Goal: Task Accomplishment & Management: Manage account settings

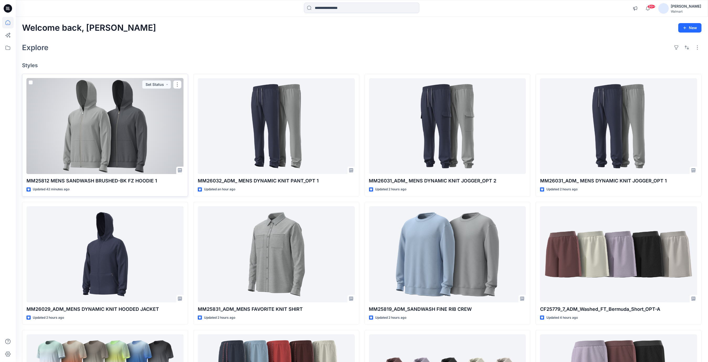
click at [94, 123] on div at bounding box center [104, 126] width 157 height 96
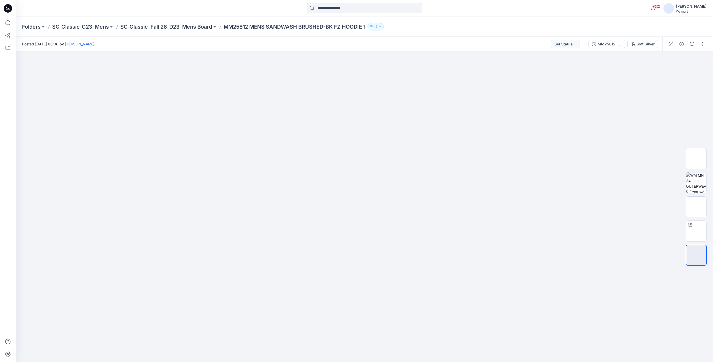
click at [8, 10] on icon at bounding box center [8, 8] width 8 height 8
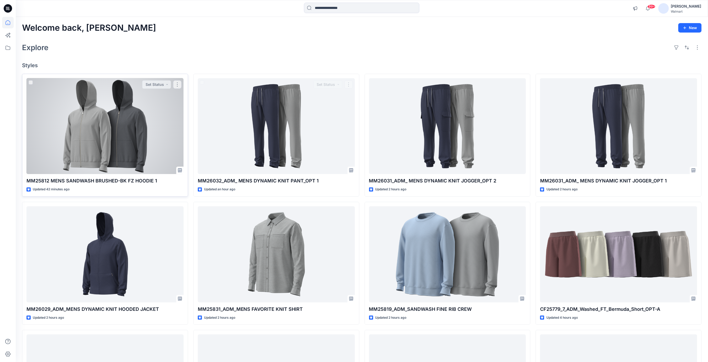
click at [147, 114] on div at bounding box center [104, 126] width 157 height 96
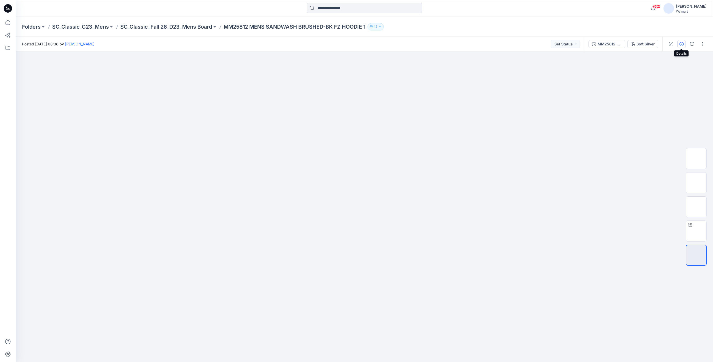
click at [682, 45] on icon "button" at bounding box center [682, 44] width 4 height 4
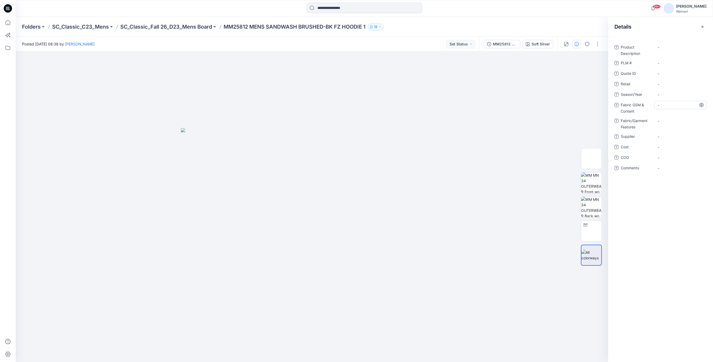
click at [669, 105] on Content "-" at bounding box center [681, 105] width 46 height 6
type textarea "**********"
drag, startPoint x: 476, startPoint y: 108, endPoint x: 481, endPoint y: 52, distance: 56.6
click at [476, 108] on div at bounding box center [312, 206] width 593 height 310
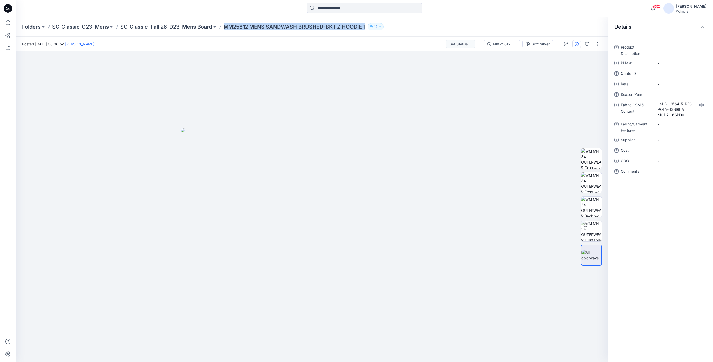
drag, startPoint x: 225, startPoint y: 25, endPoint x: 370, endPoint y: 28, distance: 144.6
click at [370, 28] on div "Folders SC_Classic_C23_Mens SC_Classic_Fall 26_D23_Mens Board MM25812 MENS SAND…" at bounding box center [344, 26] width 644 height 7
copy div "MM25812 MENS SANDWASH BRUSHED-BK FZ HOODIE 1 12"
click at [661, 46] on Description "-" at bounding box center [681, 48] width 46 height 6
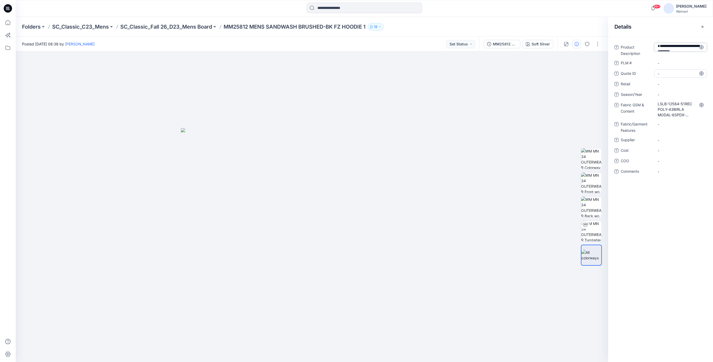
type textarea "**********"
click at [671, 64] on div "**********" at bounding box center [661, 112] width 92 height 139
click at [668, 76] on div "Product Description MENS SANDWASH BRUSHED-BK FZ HOODIE 1 Show more PLM # - Quot…" at bounding box center [661, 117] width 92 height 148
click at [668, 71] on \ "-" at bounding box center [681, 72] width 46 height 6
type textarea "*"
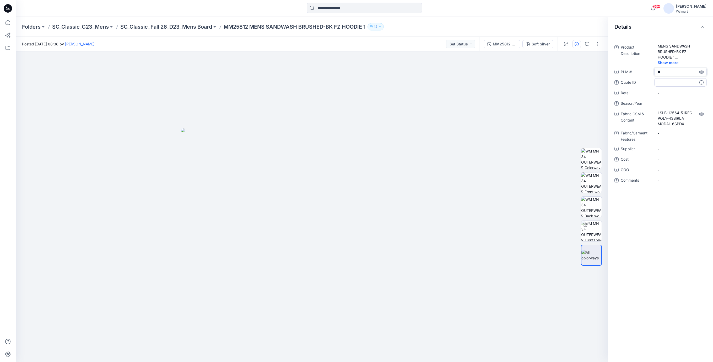
type textarea "***"
click at [669, 92] on span "-" at bounding box center [681, 93] width 46 height 6
click at [668, 84] on ID "-" at bounding box center [681, 83] width 46 height 6
type textarea "***"
click at [672, 100] on div "-" at bounding box center [681, 103] width 52 height 8
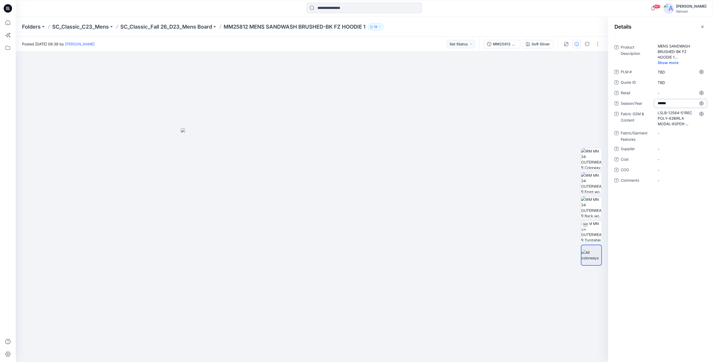
type textarea "*******"
click at [674, 134] on Features "-" at bounding box center [681, 133] width 46 height 6
click at [670, 154] on div "Product Description MENS SANDWASH BRUSHED-BK FZ HOODIE 1 Show more PLM # TBD Qu…" at bounding box center [661, 117] width 92 height 148
click at [669, 150] on span "-" at bounding box center [681, 149] width 46 height 6
type textarea "*"
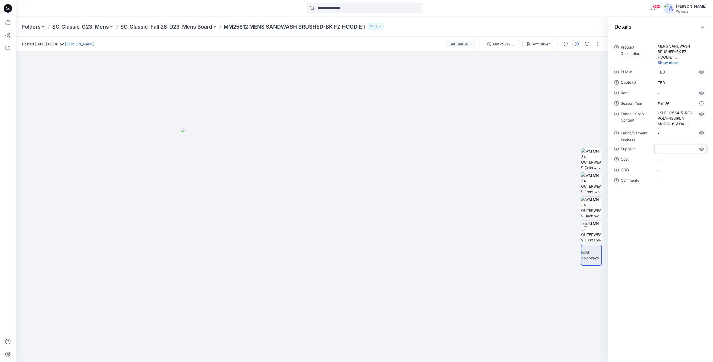
type textarea "*"
type textarea "**********"
click at [673, 160] on span "-" at bounding box center [681, 160] width 46 height 6
click at [672, 137] on div "-" at bounding box center [681, 133] width 52 height 8
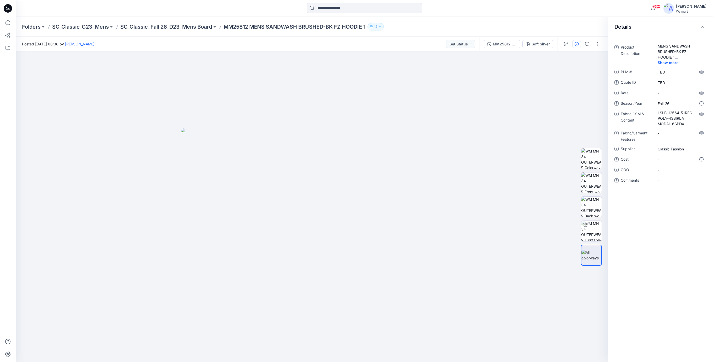
click at [9, 11] on icon at bounding box center [8, 8] width 8 height 8
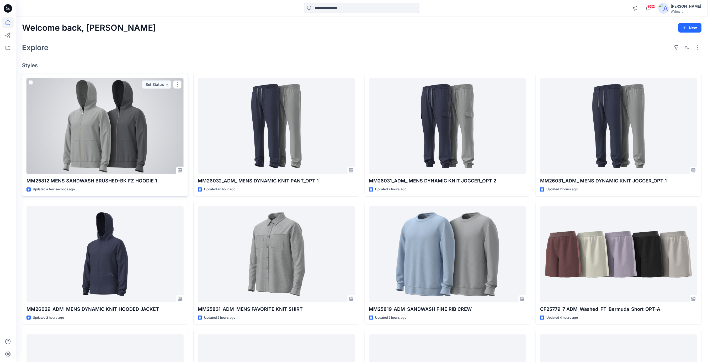
click at [135, 183] on p "MM25812 MENS SANDWASH BRUSHED-BK FZ HOODIE 1" at bounding box center [104, 180] width 157 height 7
click at [151, 161] on div at bounding box center [104, 126] width 157 height 96
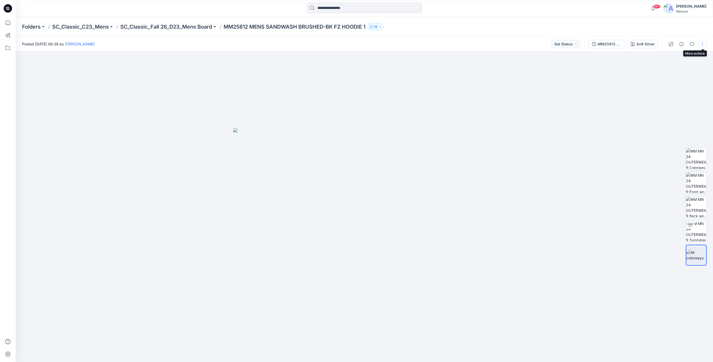
click at [704, 45] on button "button" at bounding box center [703, 44] width 8 height 8
click at [670, 55] on p "Present" at bounding box center [672, 57] width 13 height 6
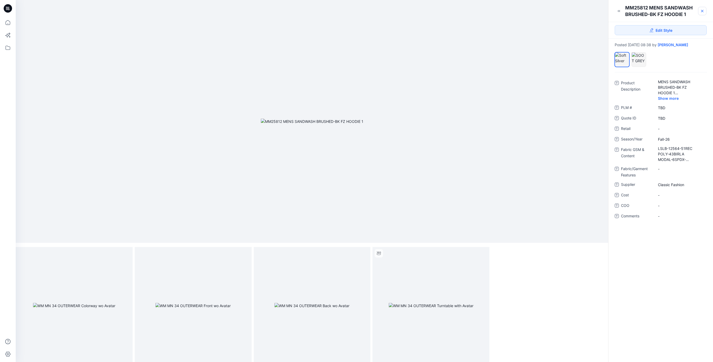
click at [702, 11] on icon at bounding box center [703, 11] width 2 height 2
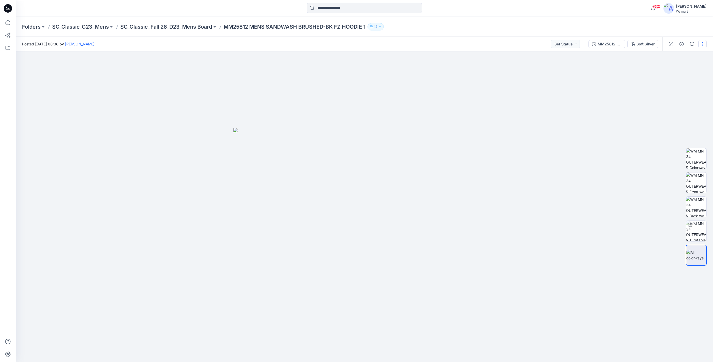
click at [703, 45] on button "button" at bounding box center [703, 44] width 8 height 8
click at [671, 72] on p "Edit" at bounding box center [669, 71] width 7 height 6
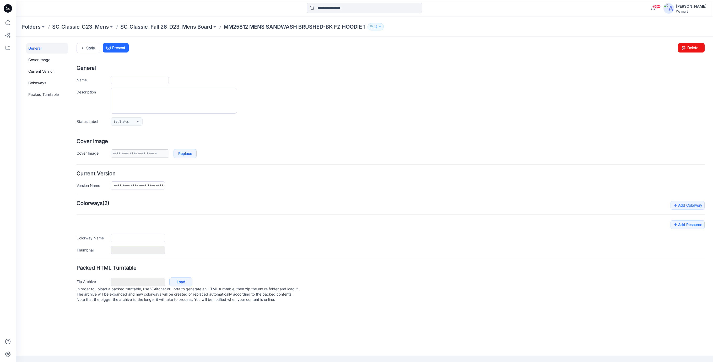
type input "**********"
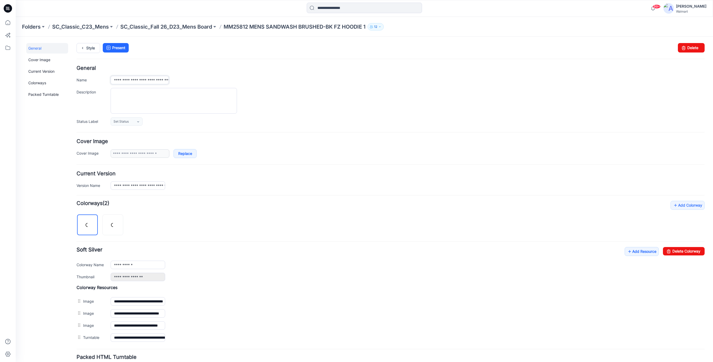
click at [134, 78] on input "**********" at bounding box center [140, 80] width 58 height 8
type input "**********"
click at [286, 108] on div at bounding box center [408, 101] width 594 height 26
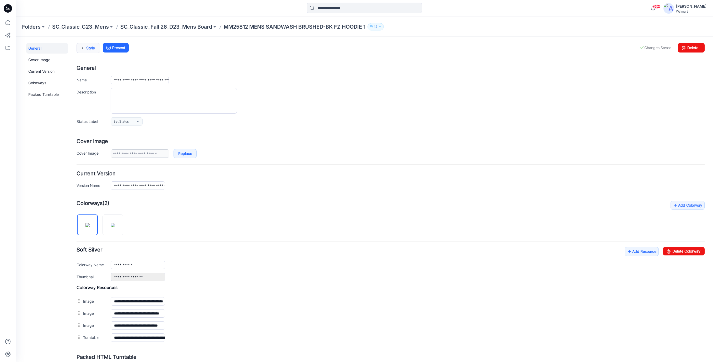
click at [92, 48] on link "Style" at bounding box center [89, 48] width 24 height 10
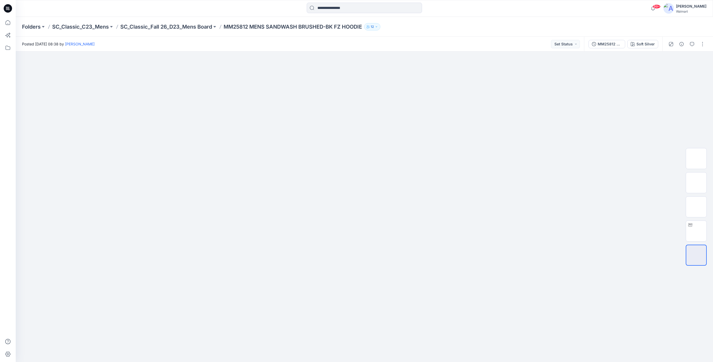
click at [7, 5] on icon at bounding box center [8, 8] width 8 height 8
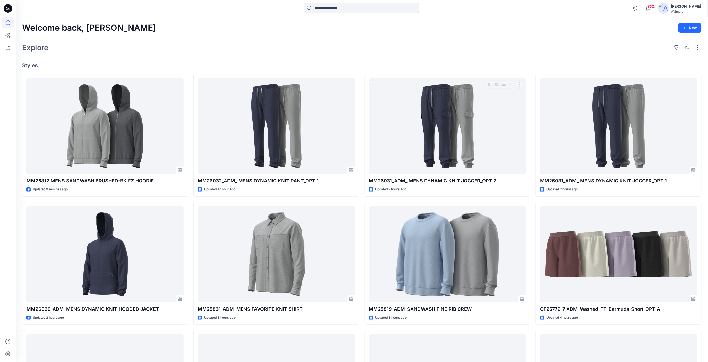
click at [367, 66] on h4 "Styles" at bounding box center [362, 65] width 680 height 6
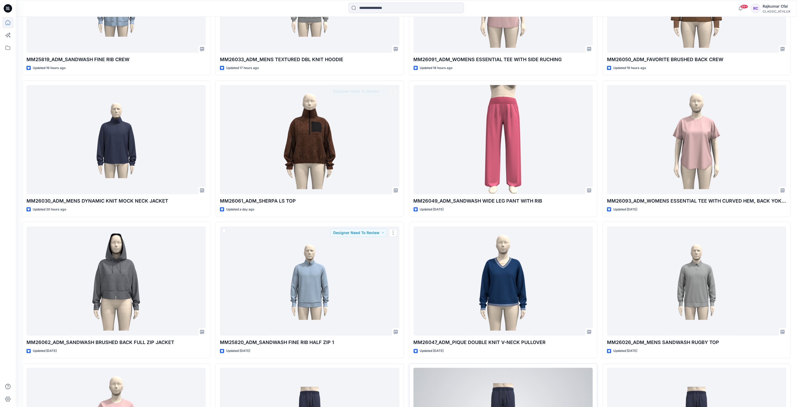
scroll to position [560, 0]
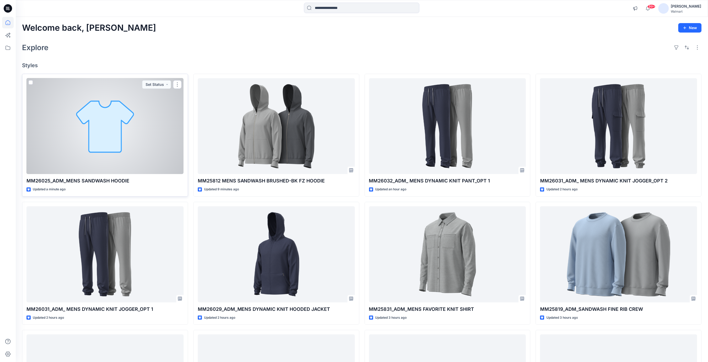
click at [159, 113] on div at bounding box center [104, 126] width 157 height 96
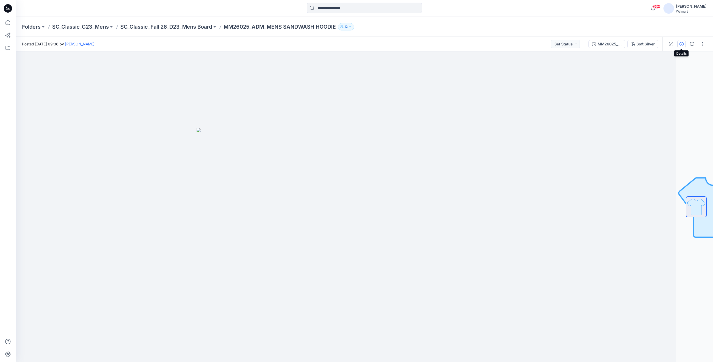
click at [681, 45] on icon "button" at bounding box center [682, 44] width 4 height 4
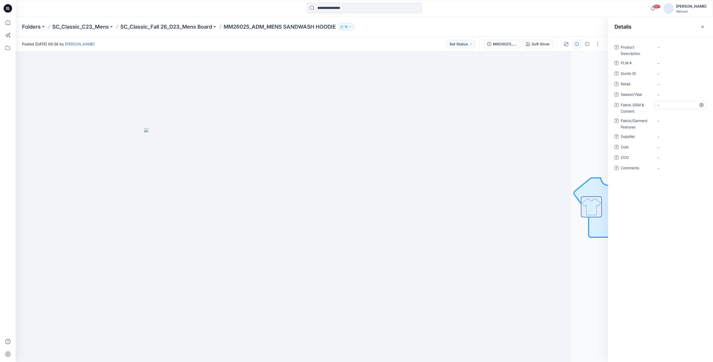
click at [661, 106] on Content "-" at bounding box center [681, 105] width 46 height 6
type textarea "**********"
drag, startPoint x: 225, startPoint y: 25, endPoint x: 350, endPoint y: 33, distance: 125.6
click at [350, 33] on div "Folders SC_Classic_C23_Mens SC_Classic_Fall 26_D23_Mens Board MM26025_ADM_MENS …" at bounding box center [365, 27] width 698 height 20
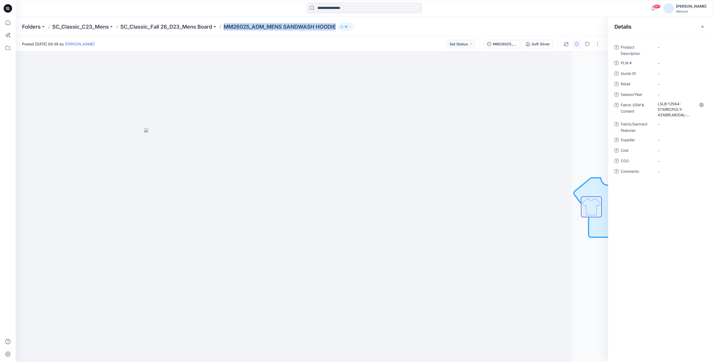
copy div "MM26025_ADM_MENS SANDWASH HOODIE 12"
click at [665, 46] on Description "-" at bounding box center [681, 48] width 46 height 6
type textarea "**********"
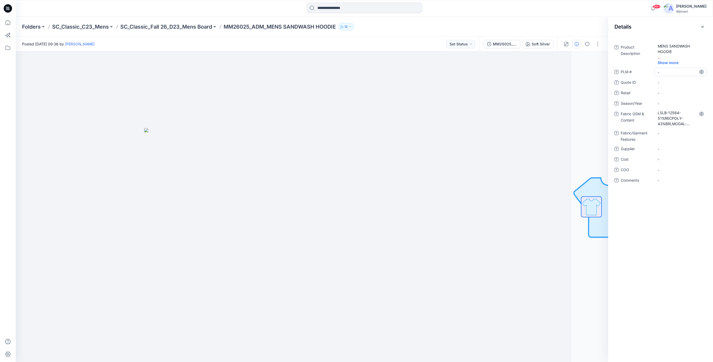
click at [663, 63] on div "Product Description MENS SANDWASH HOODIE Show more PLM # - Quote ID - Retail - …" at bounding box center [661, 117] width 92 height 148
click at [663, 72] on \ "-" at bounding box center [681, 72] width 46 height 6
type textarea "***"
click at [668, 84] on ID "-" at bounding box center [681, 83] width 46 height 6
type textarea "***"
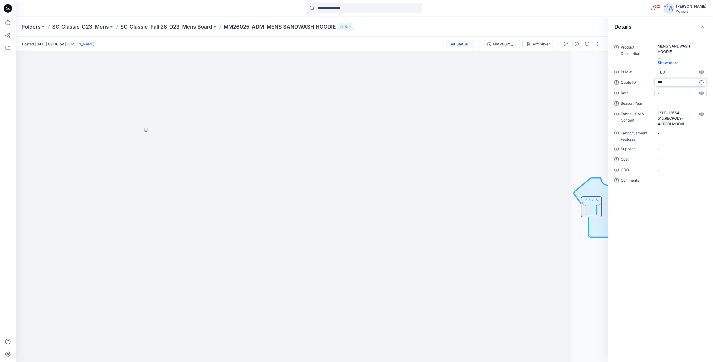
click at [668, 95] on span "-" at bounding box center [681, 93] width 46 height 6
click at [665, 103] on span "-" at bounding box center [681, 104] width 46 height 6
type textarea "*******"
click at [667, 134] on Features "-" at bounding box center [681, 133] width 46 height 6
click at [661, 147] on span "-" at bounding box center [681, 149] width 46 height 6
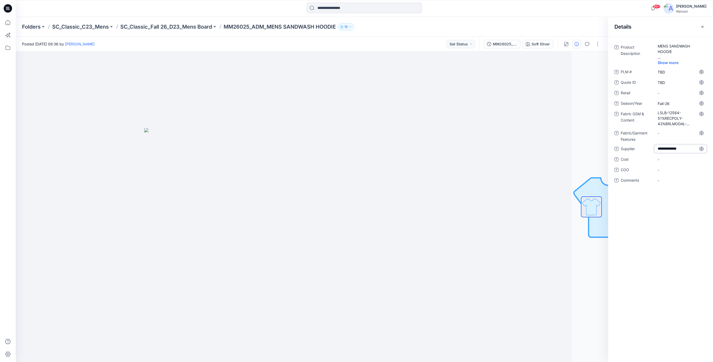
type textarea "**********"
click at [670, 161] on span "-" at bounding box center [681, 160] width 46 height 6
click at [686, 147] on span "Classic Fashion" at bounding box center [681, 149] width 46 height 6
click at [668, 80] on ID "TBD" at bounding box center [681, 83] width 46 height 6
click at [668, 65] on span "Show more" at bounding box center [672, 63] width 28 height 6
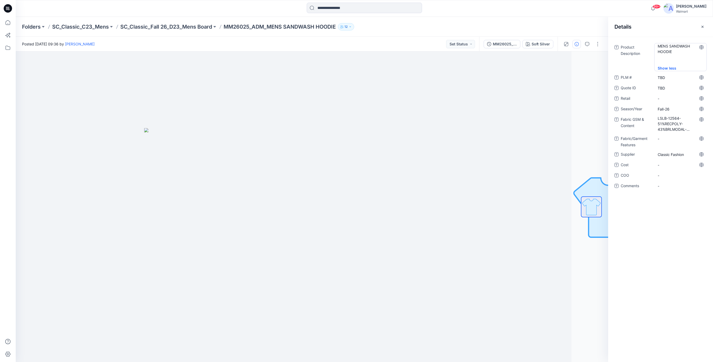
click at [672, 47] on Description "MENS SANDWASH HOODIE" at bounding box center [681, 54] width 46 height 22
drag, startPoint x: 327, startPoint y: 89, endPoint x: 333, endPoint y: 85, distance: 6.8
click at [328, 88] on div at bounding box center [275, 206] width 593 height 310
click at [6, 8] on icon at bounding box center [8, 8] width 8 height 8
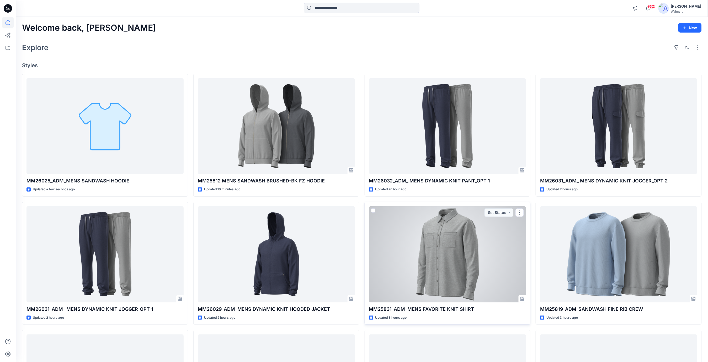
scroll to position [35, 0]
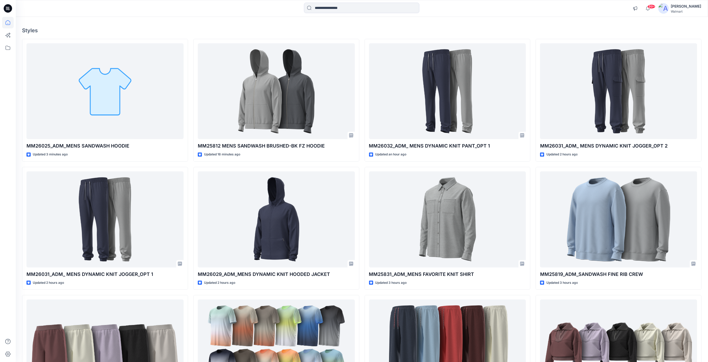
click at [236, 25] on div "Welcome back, Rajesh New Explore Styles MM26025_ADM_MENS SANDWASH HOODIE Update…" at bounding box center [362, 212] width 692 height 461
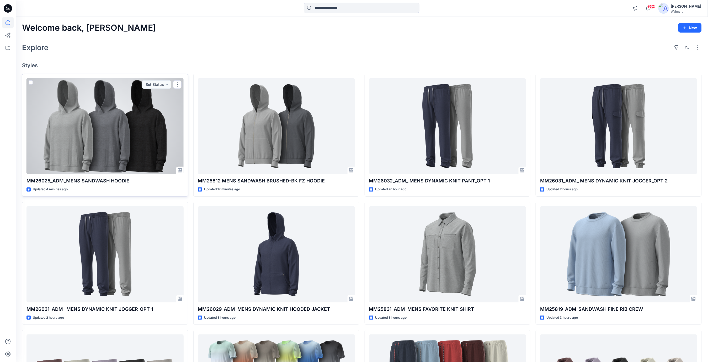
click at [100, 128] on div at bounding box center [104, 126] width 157 height 96
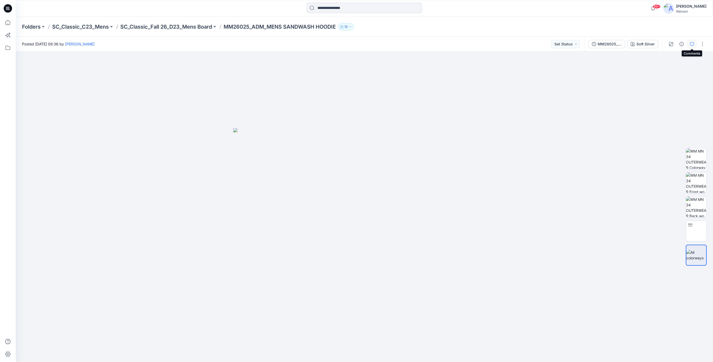
click at [692, 45] on icon "button" at bounding box center [692, 44] width 4 height 4
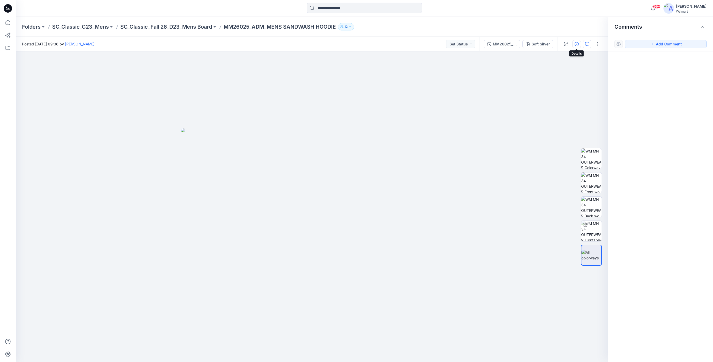
click at [576, 44] on icon "button" at bounding box center [577, 44] width 4 height 4
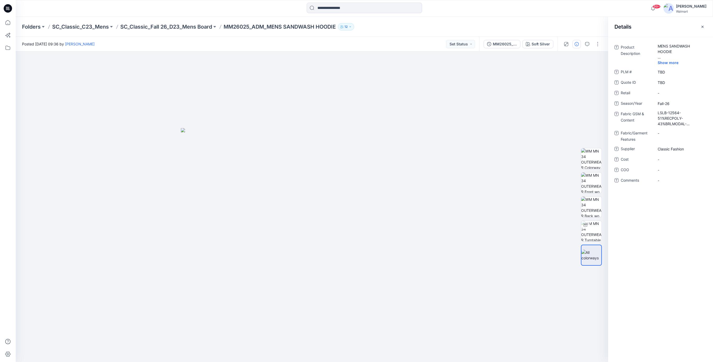
click at [7, 9] on icon at bounding box center [8, 8] width 8 height 8
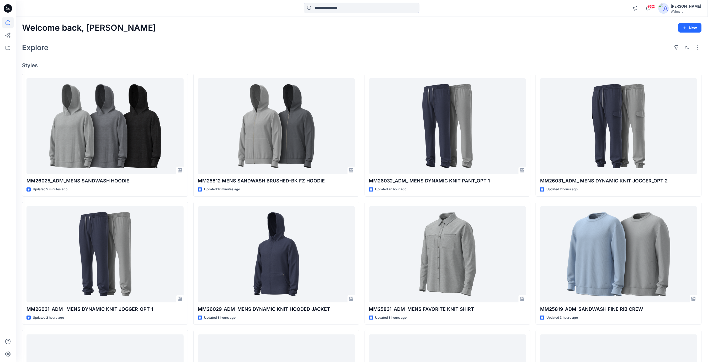
click at [286, 53] on div "Explore" at bounding box center [362, 47] width 680 height 13
click at [7, 7] on icon at bounding box center [8, 8] width 8 height 8
click at [359, 53] on div "Explore" at bounding box center [362, 47] width 680 height 13
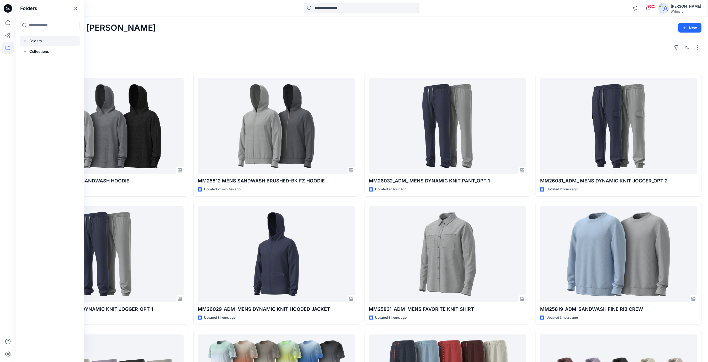
click at [30, 41] on div at bounding box center [50, 41] width 60 height 10
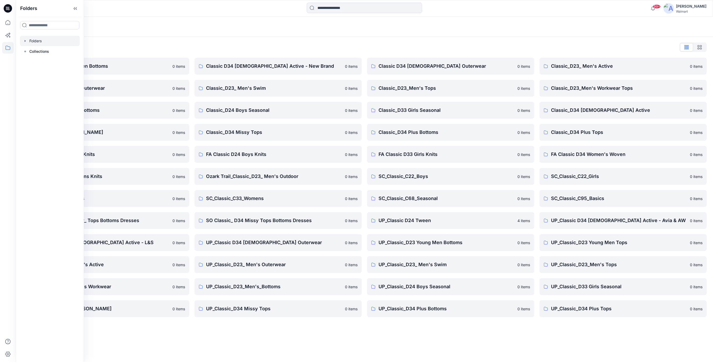
click at [226, 43] on div "Folders List" at bounding box center [364, 47] width 685 height 8
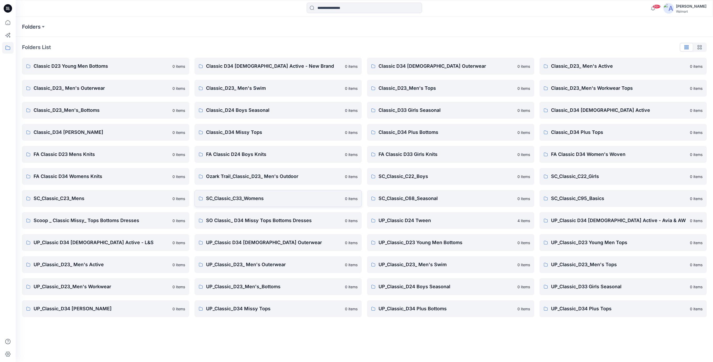
click at [254, 200] on p "SC_Classic_C33_Womens" at bounding box center [274, 198] width 136 height 7
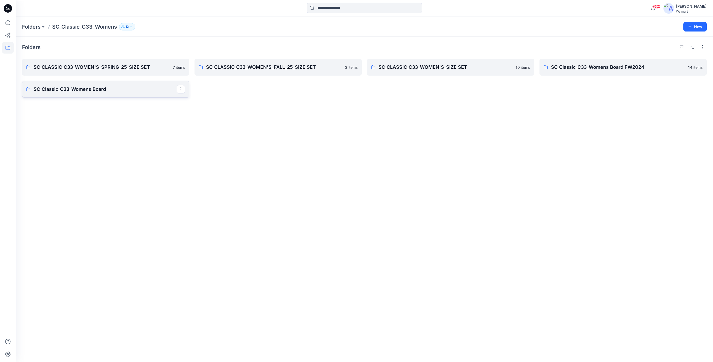
click at [90, 86] on p "SC_Classic_C33_Womens Board" at bounding box center [105, 89] width 143 height 7
click at [596, 67] on p "SC_Classic_C33_Womens Board FW2024" at bounding box center [622, 66] width 143 height 7
click at [181, 88] on button "button" at bounding box center [181, 89] width 8 height 8
click at [188, 102] on p "Edit" at bounding box center [190, 102] width 7 height 6
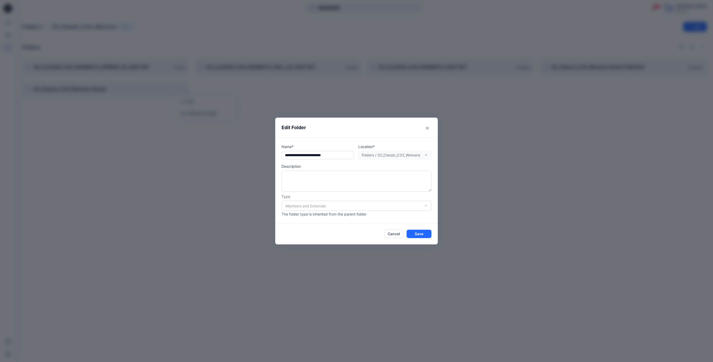
drag, startPoint x: 284, startPoint y: 154, endPoint x: 444, endPoint y: 175, distance: 161.3
click at [444, 175] on div "**********" at bounding box center [356, 181] width 713 height 362
drag, startPoint x: 400, startPoint y: 233, endPoint x: 399, endPoint y: 227, distance: 6.3
click at [400, 233] on button "Cancel" at bounding box center [394, 234] width 19 height 8
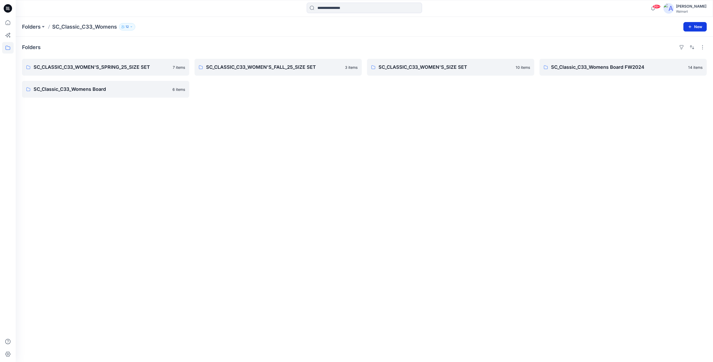
click at [701, 29] on button "New" at bounding box center [695, 26] width 23 height 9
click at [677, 49] on p "New Folder" at bounding box center [680, 50] width 19 height 6
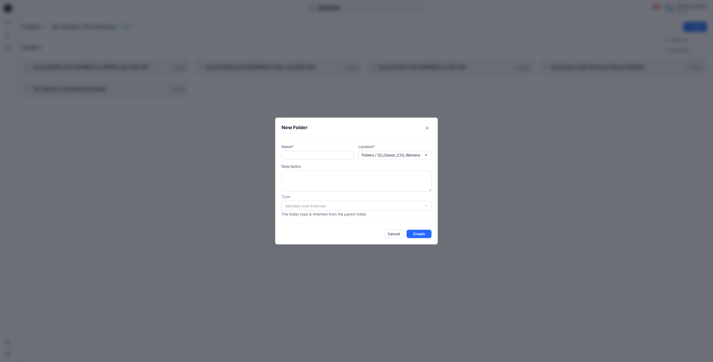
click at [287, 155] on input "text" at bounding box center [318, 155] width 73 height 8
paste input "**********"
type input "**********"
click at [430, 128] on button "Close" at bounding box center [427, 128] width 8 height 8
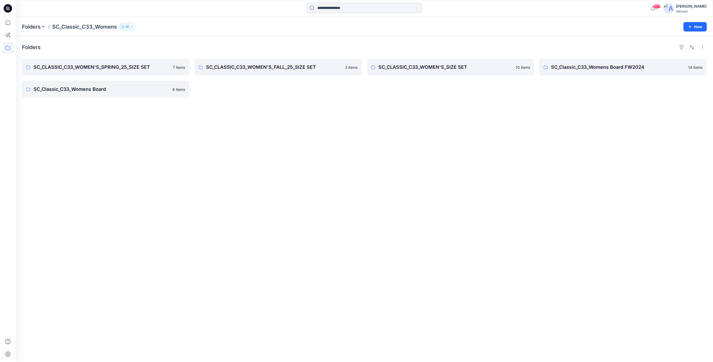
click at [7, 9] on icon at bounding box center [7, 9] width 2 height 0
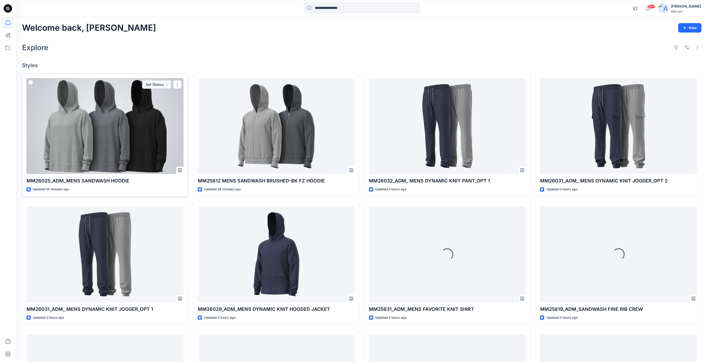
click at [120, 144] on div at bounding box center [104, 126] width 157 height 96
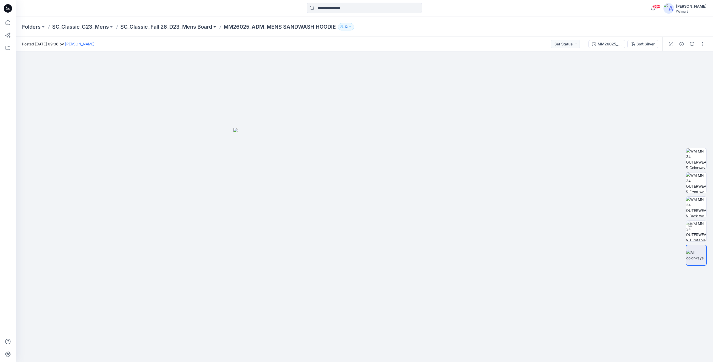
click at [216, 28] on button at bounding box center [214, 26] width 5 height 7
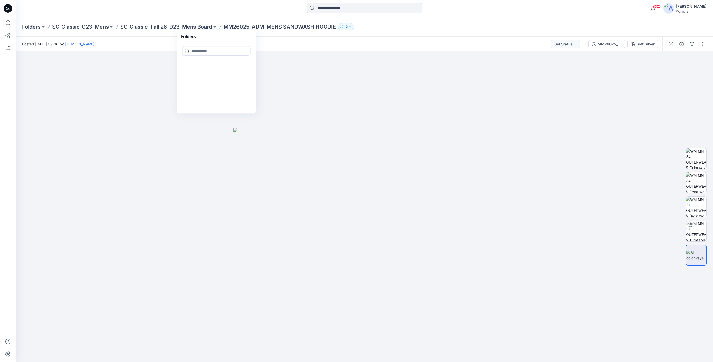
click at [11, 11] on icon at bounding box center [8, 8] width 8 height 17
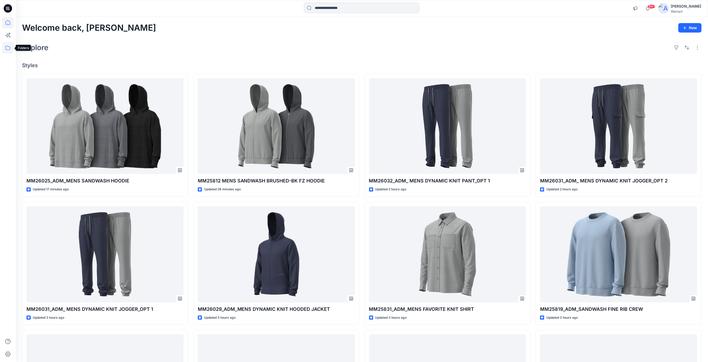
click at [8, 48] on icon at bounding box center [8, 48] width 12 height 12
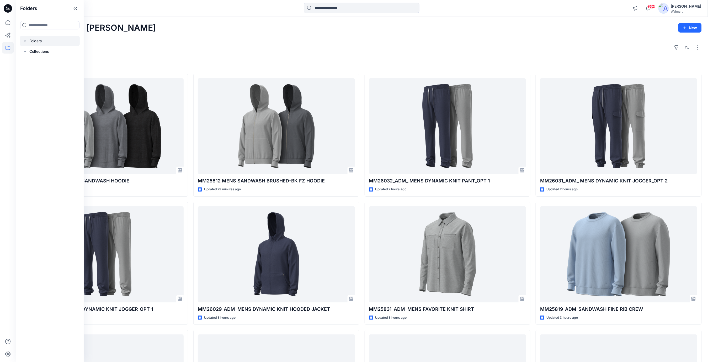
click at [33, 41] on div at bounding box center [50, 41] width 60 height 10
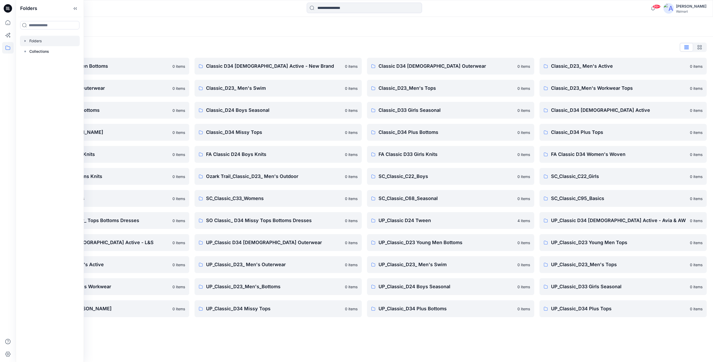
click at [183, 46] on div "Folders List" at bounding box center [364, 47] width 685 height 8
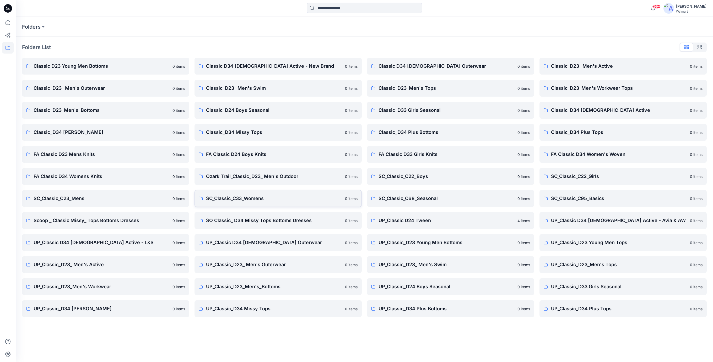
click at [247, 200] on p "SC_Classic_C33_Womens" at bounding box center [274, 198] width 136 height 7
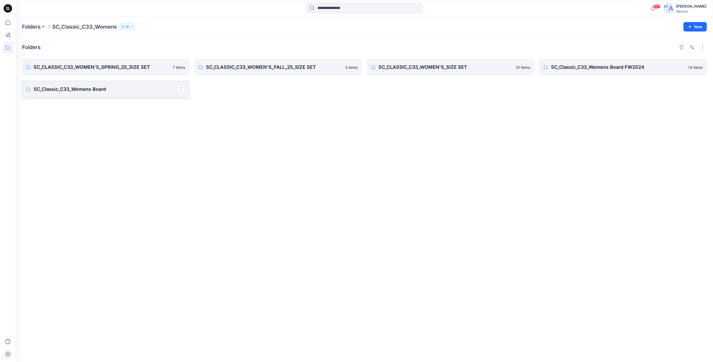
click at [85, 91] on p "SC_Classic_C33_Womens Board" at bounding box center [105, 89] width 143 height 7
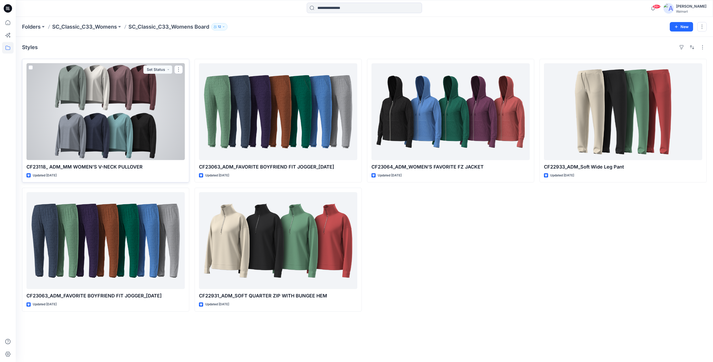
click at [118, 99] on div at bounding box center [105, 111] width 158 height 97
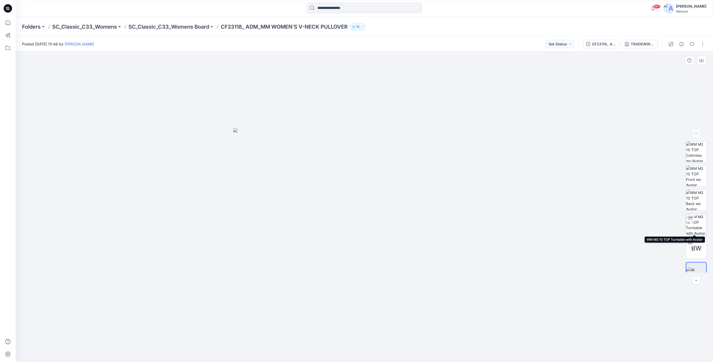
click at [697, 219] on img at bounding box center [696, 224] width 20 height 20
drag, startPoint x: 423, startPoint y: 351, endPoint x: 454, endPoint y: 275, distance: 81.6
click at [423, 342] on icon at bounding box center [365, 346] width 159 height 20
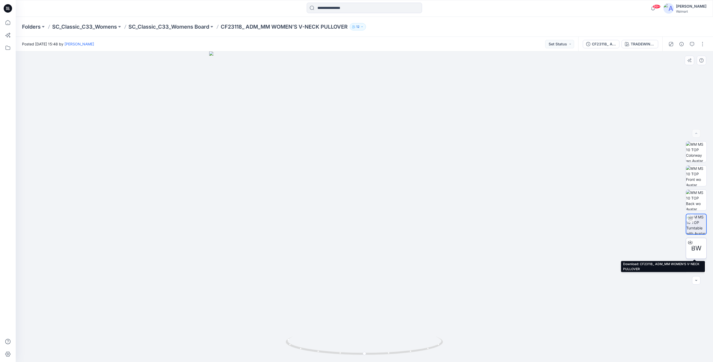
click at [695, 244] on span "BW" at bounding box center [697, 247] width 10 height 9
click at [5, 8] on icon at bounding box center [8, 8] width 8 height 8
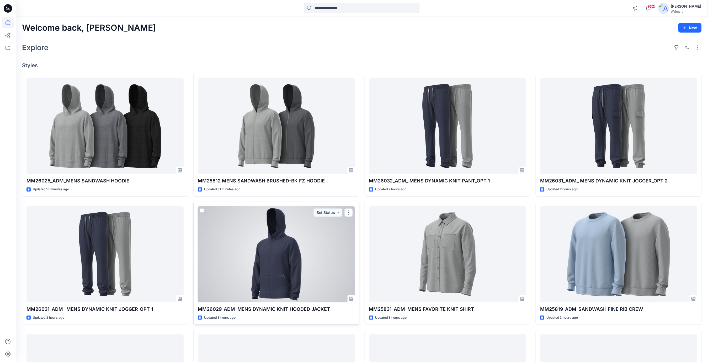
click at [294, 239] on div at bounding box center [276, 254] width 157 height 96
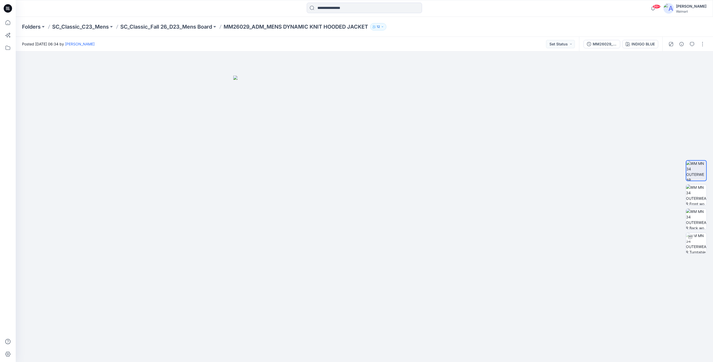
click at [7, 8] on icon at bounding box center [8, 8] width 8 height 8
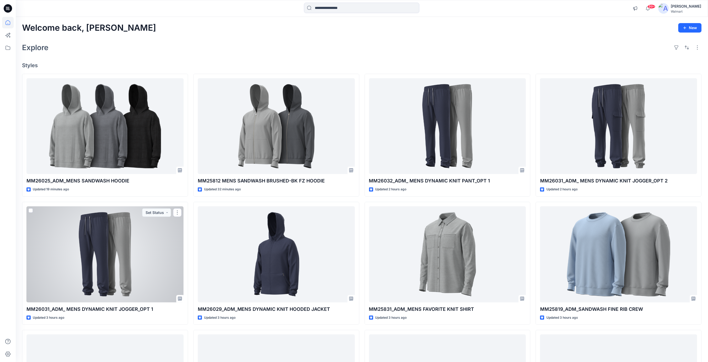
click at [107, 248] on div at bounding box center [104, 254] width 157 height 96
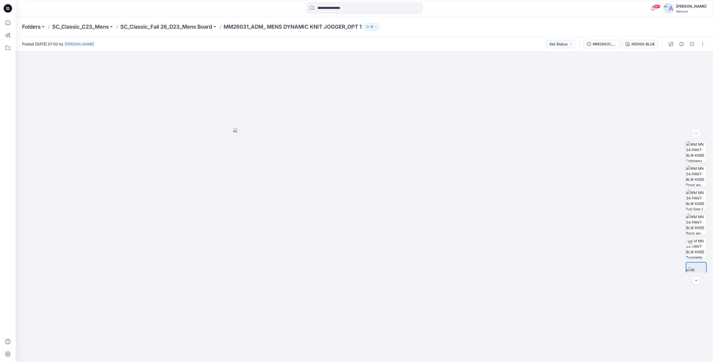
click at [9, 10] on icon at bounding box center [8, 8] width 8 height 8
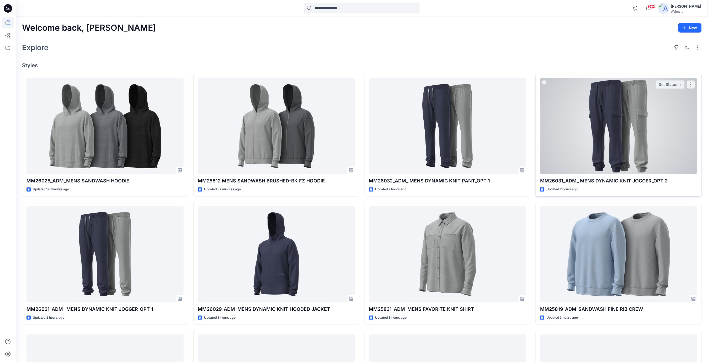
click at [619, 130] on div at bounding box center [618, 126] width 157 height 96
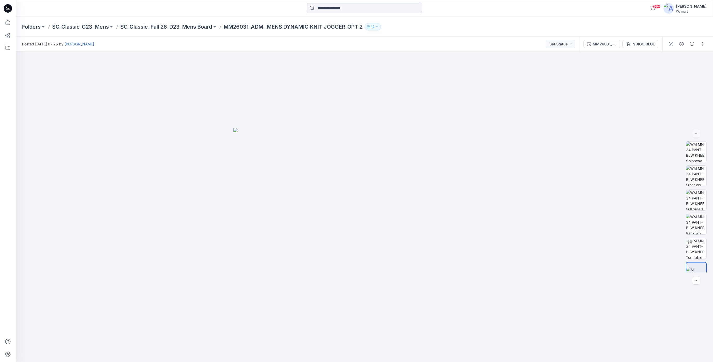
click at [7, 8] on icon at bounding box center [8, 8] width 8 height 8
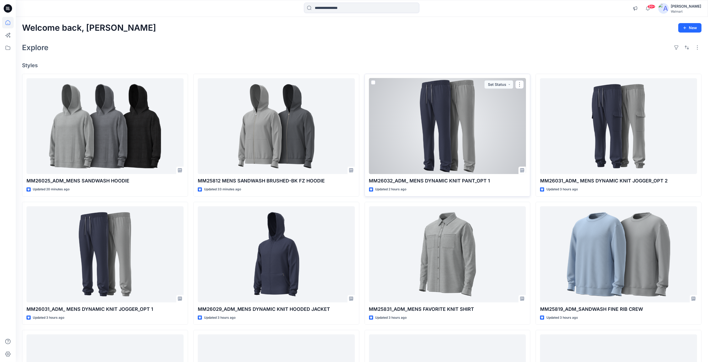
click at [436, 142] on div at bounding box center [447, 126] width 157 height 96
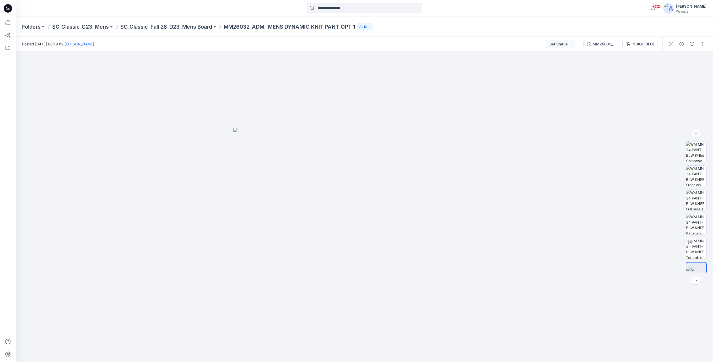
click at [7, 10] on icon at bounding box center [8, 8] width 8 height 8
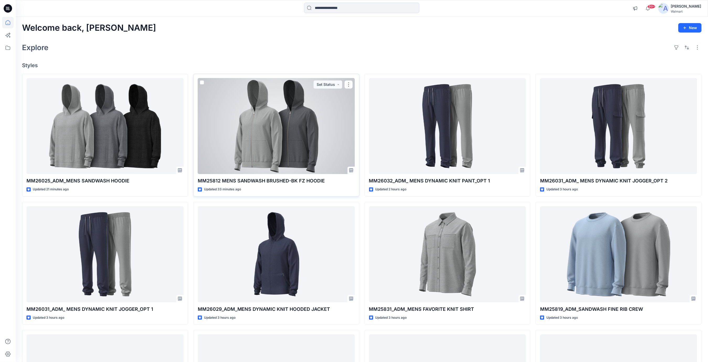
click at [259, 126] on div at bounding box center [276, 126] width 157 height 96
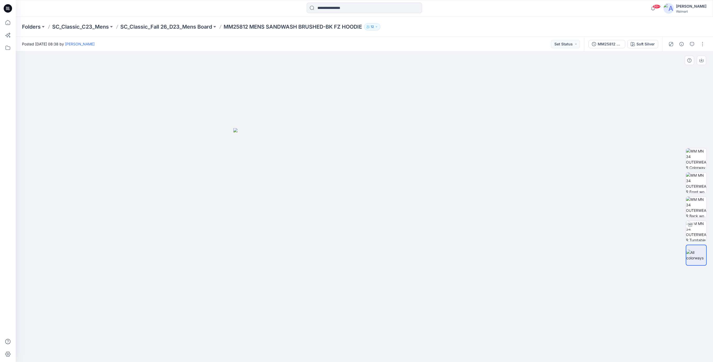
click at [167, 167] on div at bounding box center [365, 206] width 698 height 310
click at [8, 11] on icon at bounding box center [8, 8] width 8 height 8
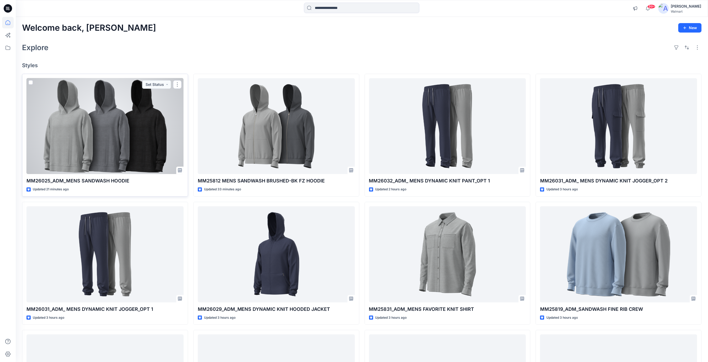
click at [94, 135] on div at bounding box center [104, 126] width 157 height 96
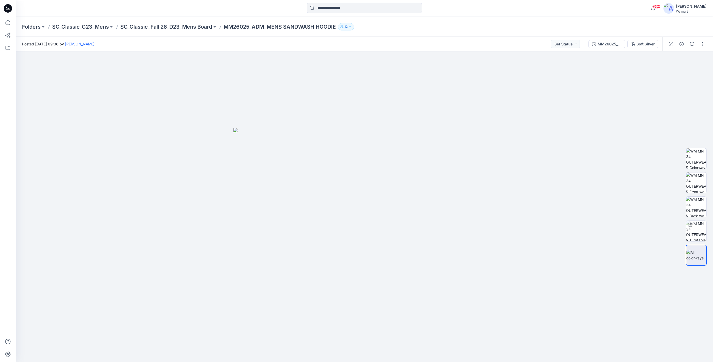
click at [5, 7] on icon at bounding box center [8, 8] width 8 height 8
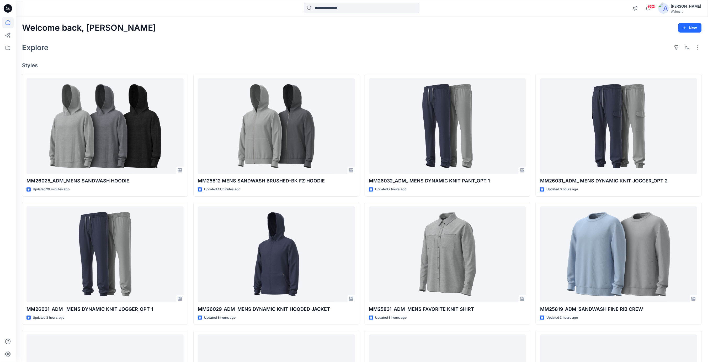
click at [185, 41] on div "Explore" at bounding box center [362, 47] width 680 height 13
click at [7, 51] on icon at bounding box center [8, 48] width 12 height 12
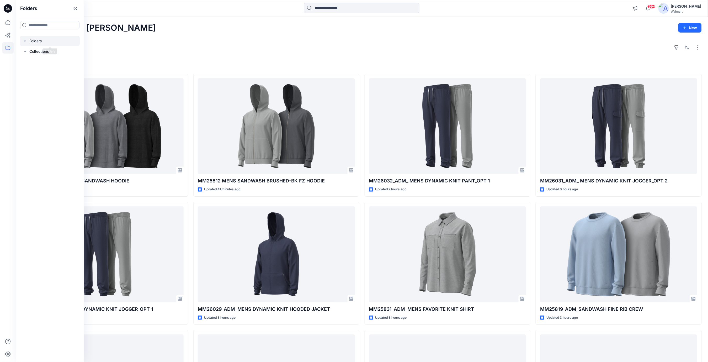
click at [33, 41] on div at bounding box center [50, 41] width 60 height 10
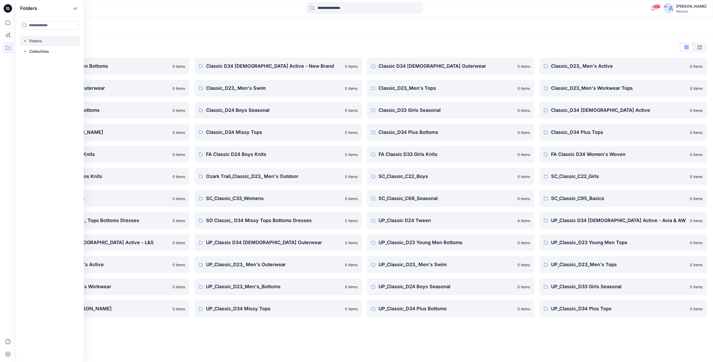
click at [260, 48] on div "Folders List" at bounding box center [364, 47] width 685 height 8
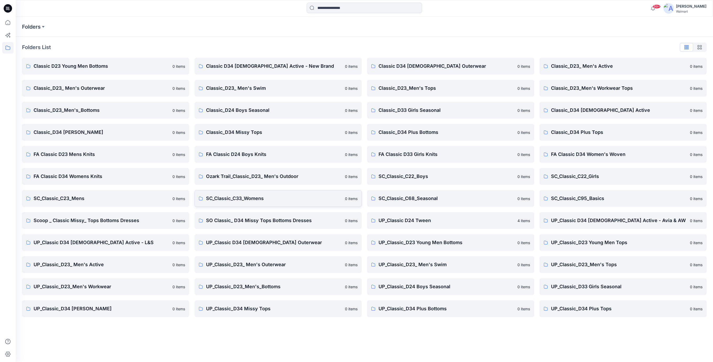
click at [244, 198] on p "SC_Classic_C33_Womens" at bounding box center [274, 198] width 136 height 7
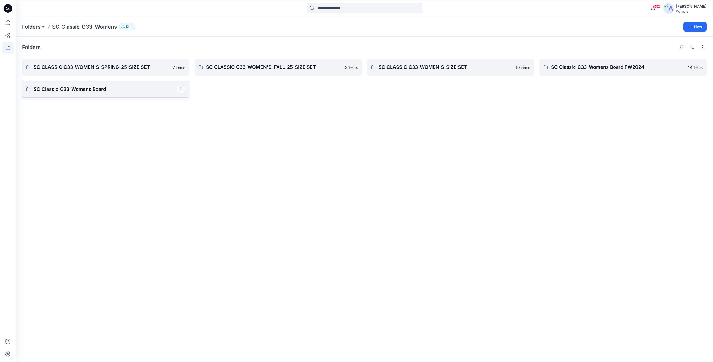
click at [180, 90] on button "button" at bounding box center [181, 89] width 8 height 8
click at [192, 101] on p "Edit" at bounding box center [190, 102] width 7 height 6
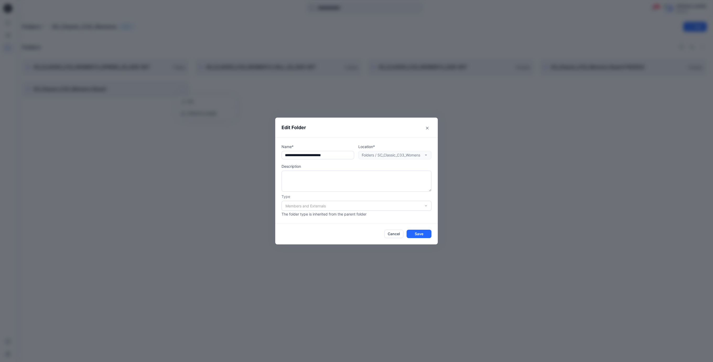
drag, startPoint x: 285, startPoint y: 154, endPoint x: 485, endPoint y: 185, distance: 202.7
click at [485, 185] on div "Edit Folder Name* Location* Folders / SC_Classic_C33_Womens Description Type Me…" at bounding box center [356, 181] width 713 height 362
type input "**********"
click at [398, 233] on button "Cancel" at bounding box center [394, 234] width 19 height 8
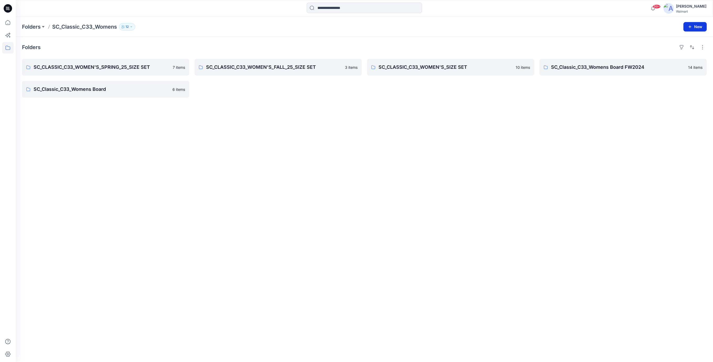
click at [696, 26] on button "New" at bounding box center [695, 26] width 23 height 9
click at [674, 50] on p "New Folder" at bounding box center [680, 50] width 19 height 6
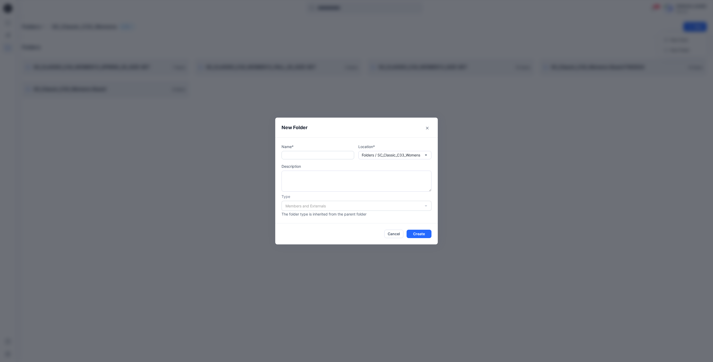
click at [289, 157] on input "text" at bounding box center [318, 155] width 73 height 8
paste input "**********"
click at [321, 155] on input "**********" at bounding box center [317, 155] width 71 height 8
type input "**********"
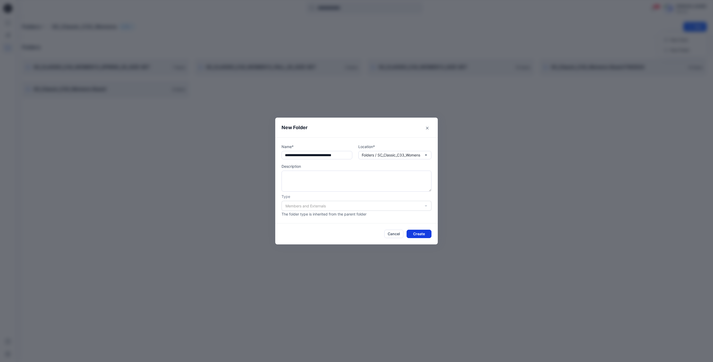
click at [413, 233] on button "Create" at bounding box center [419, 234] width 25 height 8
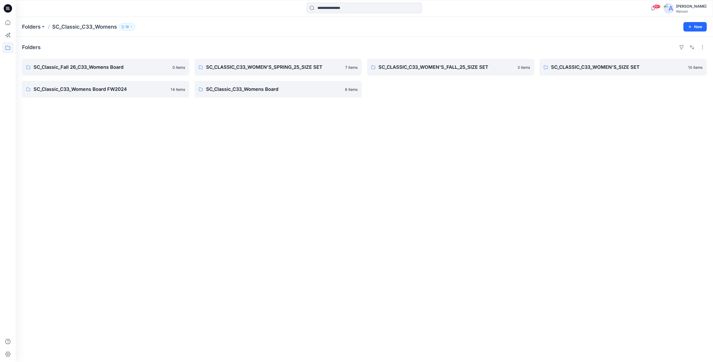
click at [10, 9] on icon at bounding box center [8, 8] width 8 height 8
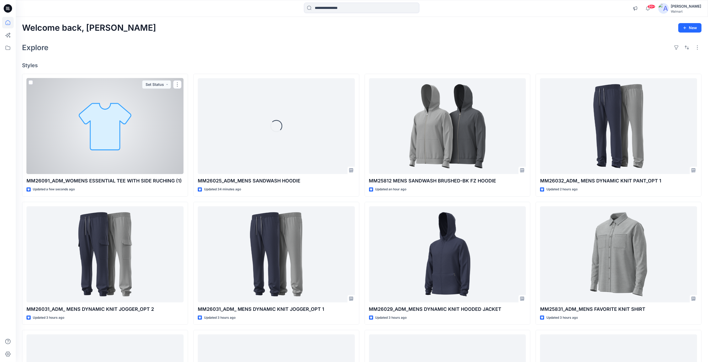
click at [120, 138] on div at bounding box center [104, 126] width 157 height 96
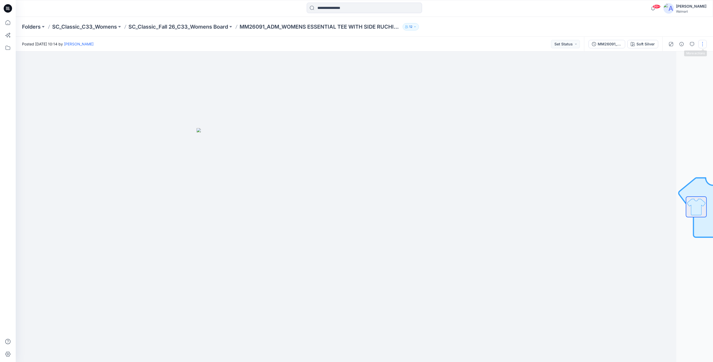
click at [703, 46] on button "button" at bounding box center [703, 44] width 8 height 8
click at [668, 71] on p "Edit" at bounding box center [669, 71] width 7 height 6
click at [9, 8] on icon at bounding box center [8, 8] width 8 height 8
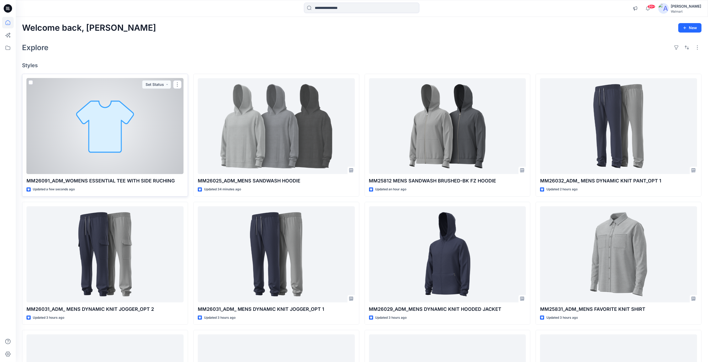
click at [112, 126] on div at bounding box center [104, 126] width 157 height 96
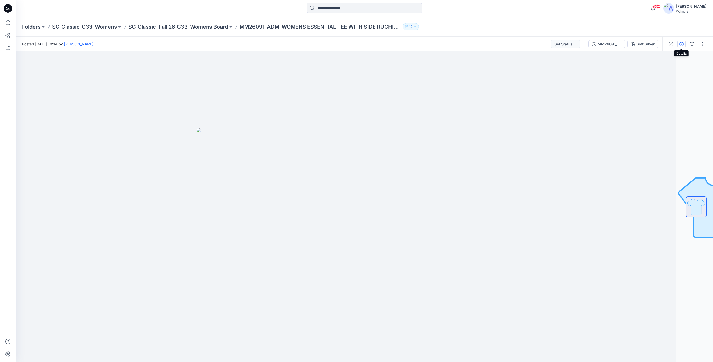
click at [682, 45] on icon "button" at bounding box center [682, 44] width 4 height 4
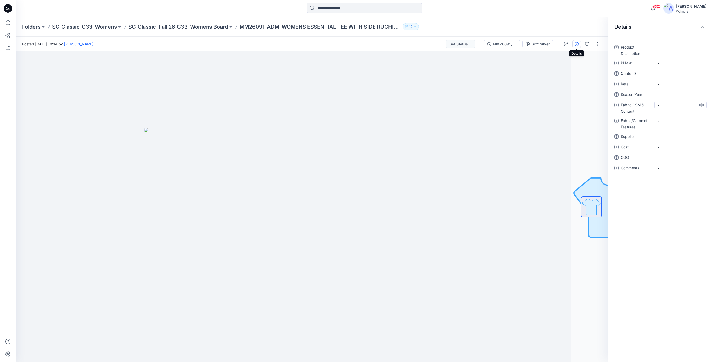
click at [656, 105] on div "-" at bounding box center [681, 105] width 52 height 8
click at [665, 105] on textarea at bounding box center [681, 105] width 52 height 8
type textarea "**********"
click at [663, 119] on div "**********" at bounding box center [661, 110] width 92 height 135
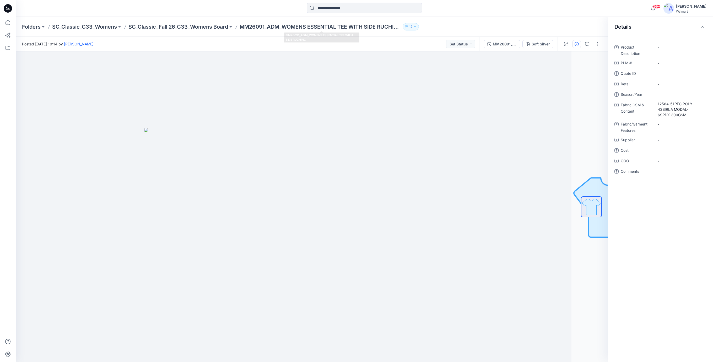
click at [241, 26] on div "Folders SC_Classic_C33_Womens SC_Classic_Fall 26_C33_Womens Board MM26091_ADM_W…" at bounding box center [344, 26] width 644 height 7
drag, startPoint x: 242, startPoint y: 26, endPoint x: 397, endPoint y: 29, distance: 154.8
click at [397, 29] on p "MM26091_ADM_WOMENS ESSENTIAL TEE WITH SIDE RUCHING" at bounding box center [320, 26] width 161 height 7
copy p "MM26091_ADM_WOMENS ESSENTIAL TEE WITH SIDE RUCHI"
drag, startPoint x: 652, startPoint y: 53, endPoint x: 665, endPoint y: 50, distance: 13.2
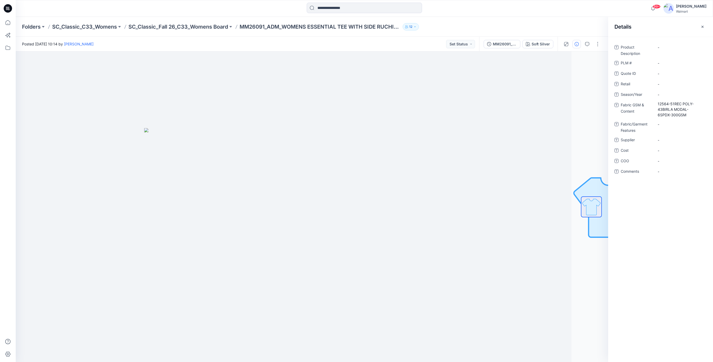
click at [652, 53] on span "Product Description" at bounding box center [636, 50] width 31 height 13
click at [666, 49] on Description "-" at bounding box center [681, 48] width 46 height 6
type textarea "**********"
click at [664, 64] on \ "-" at bounding box center [681, 67] width 46 height 6
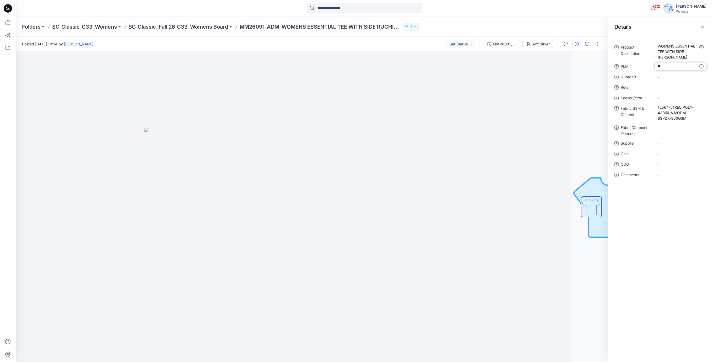
type textarea "***"
click at [663, 78] on ID "-" at bounding box center [681, 77] width 46 height 6
type textarea "***"
click at [663, 97] on span "-" at bounding box center [681, 98] width 46 height 6
type textarea "*******"
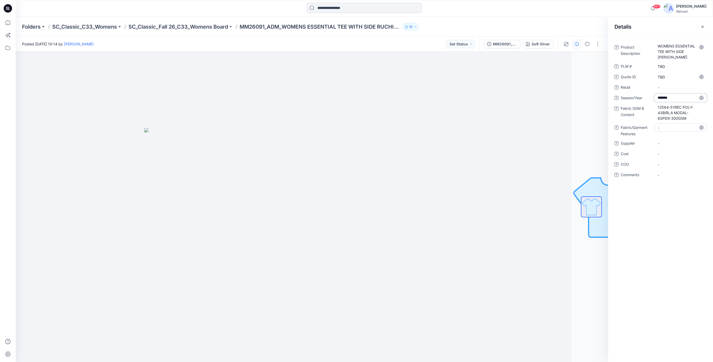
click at [663, 129] on Features "-" at bounding box center [681, 128] width 46 height 6
click at [662, 141] on span "-" at bounding box center [681, 144] width 46 height 6
type textarea "**********"
click at [668, 153] on span "-" at bounding box center [681, 154] width 46 height 6
click at [9, 10] on icon at bounding box center [8, 8] width 8 height 8
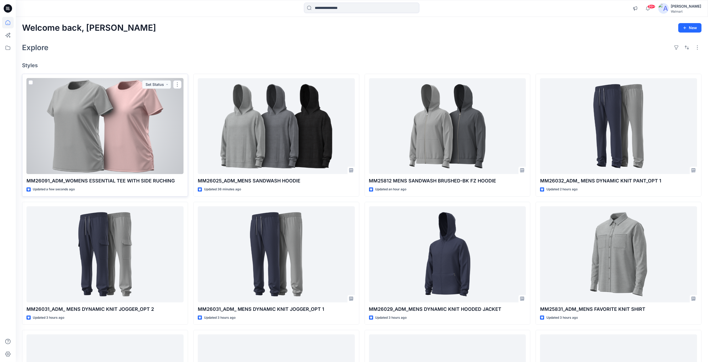
click at [153, 110] on div at bounding box center [104, 126] width 157 height 96
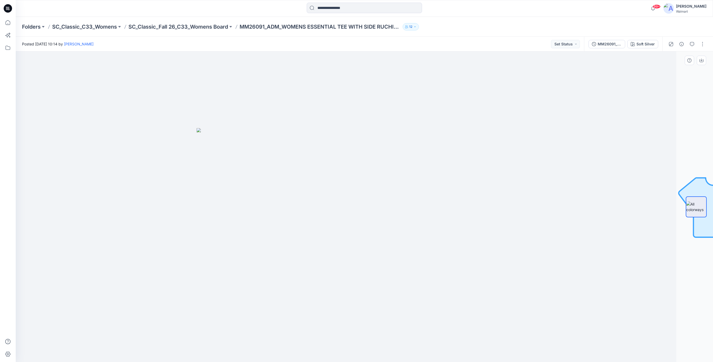
click at [209, 168] on img at bounding box center [328, 245] width 262 height 234
click at [7, 9] on icon at bounding box center [7, 9] width 2 height 0
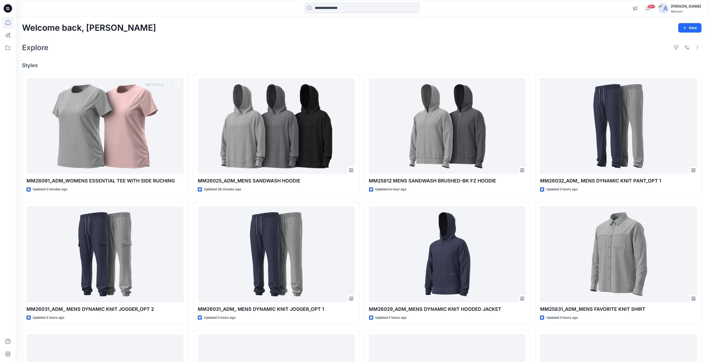
click at [167, 54] on div "Welcome back, Rajesh New Explore Styles MM26091_ADM_WOMENS ESSENTIAL TEE WITH S…" at bounding box center [362, 247] width 692 height 461
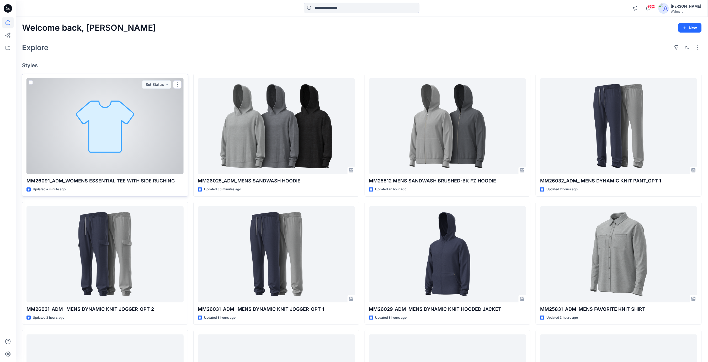
click at [145, 164] on div at bounding box center [104, 126] width 157 height 96
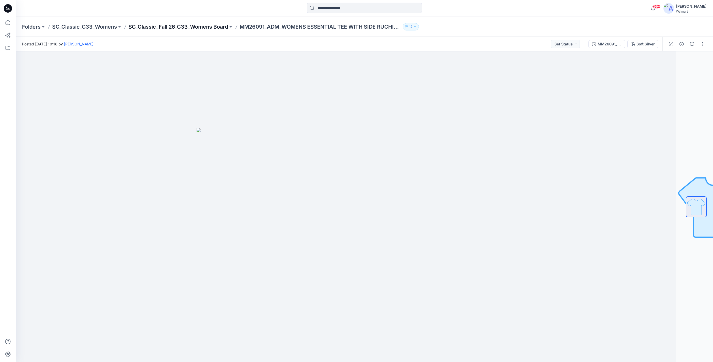
click at [186, 26] on p "SC_Classic_Fall 26_C33_Womens Board" at bounding box center [179, 26] width 100 height 7
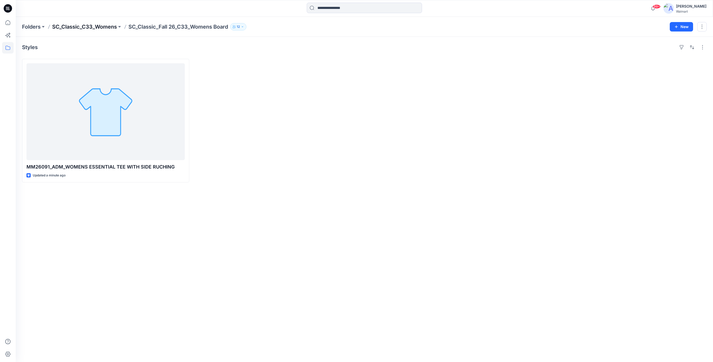
click at [83, 26] on p "SC_Classic_C33_Womens" at bounding box center [84, 26] width 65 height 7
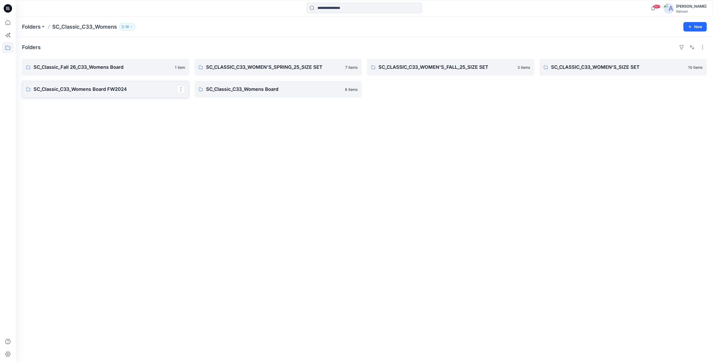
click at [121, 90] on p "SC_Classic_C33_Womens Board FW2024" at bounding box center [105, 89] width 143 height 7
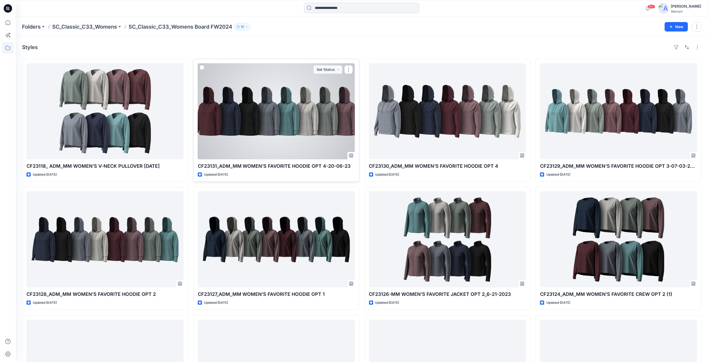
click at [282, 146] on div at bounding box center [276, 111] width 157 height 96
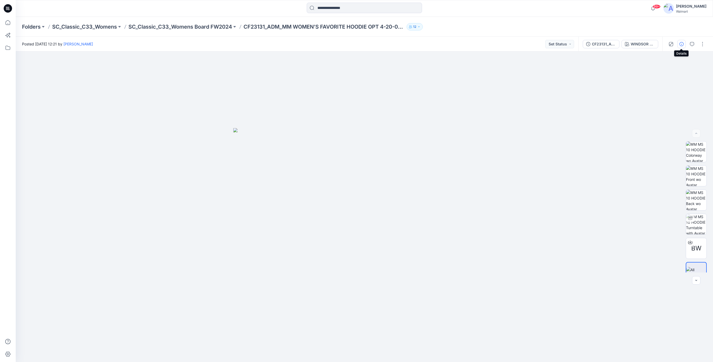
click at [683, 45] on icon "button" at bounding box center [682, 44] width 4 height 4
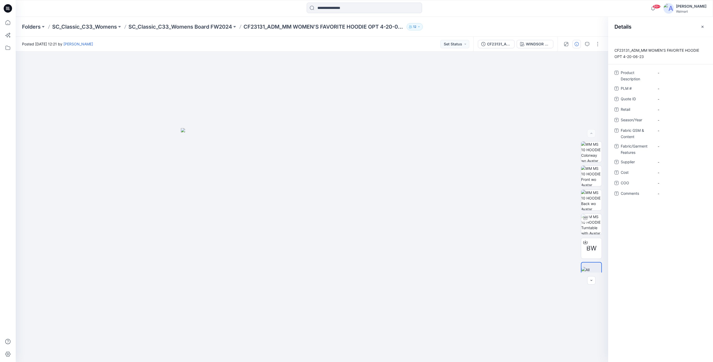
click at [5, 7] on icon at bounding box center [8, 8] width 8 height 8
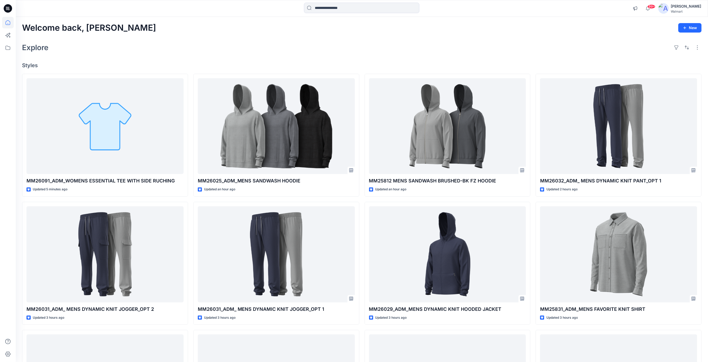
click at [271, 41] on div "Explore" at bounding box center [362, 47] width 680 height 13
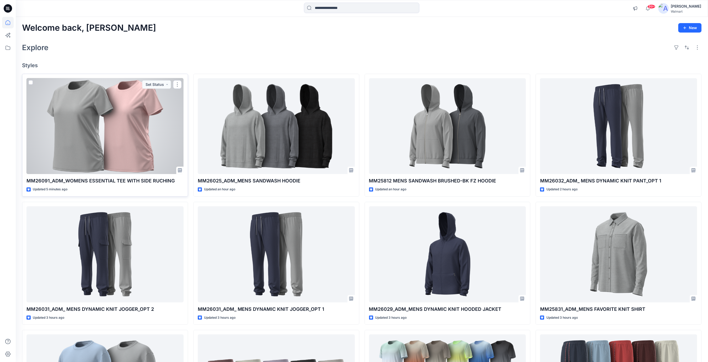
click at [127, 133] on div at bounding box center [104, 126] width 157 height 96
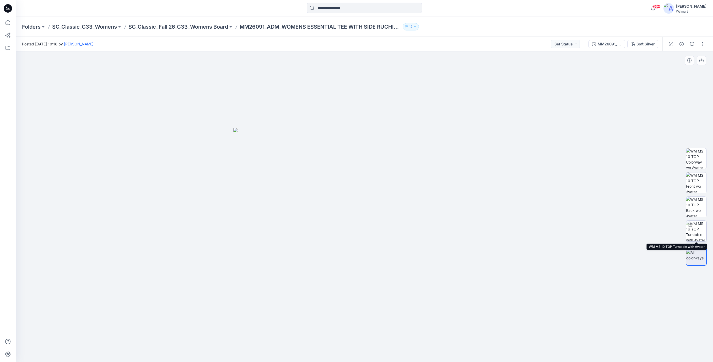
click at [697, 229] on img at bounding box center [696, 231] width 20 height 20
drag, startPoint x: 411, startPoint y: 350, endPoint x: 420, endPoint y: 337, distance: 16.5
click at [420, 337] on icon at bounding box center [365, 346] width 159 height 20
click at [455, 120] on img at bounding box center [364, 188] width 385 height 348
click at [679, 44] on button "button" at bounding box center [682, 44] width 8 height 8
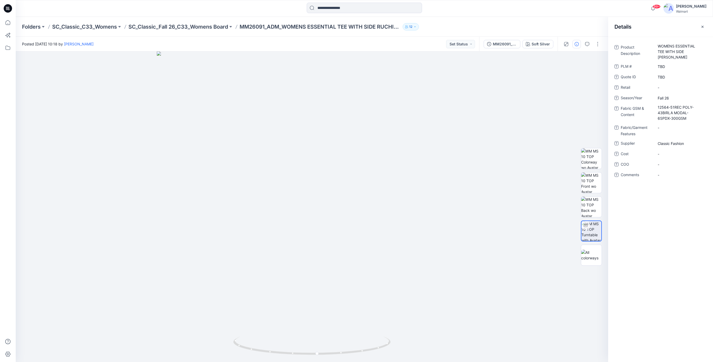
click at [9, 8] on icon at bounding box center [8, 8] width 2 height 0
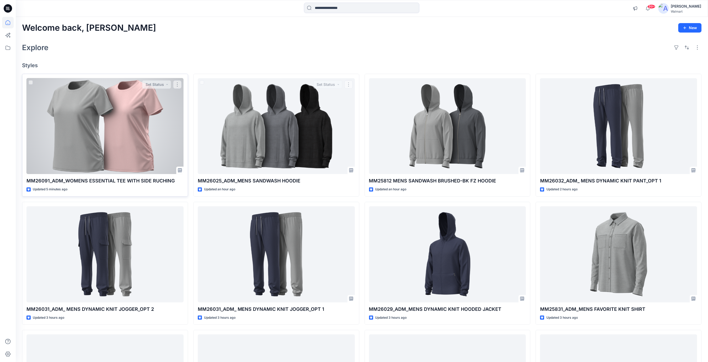
click at [140, 136] on div at bounding box center [104, 126] width 157 height 96
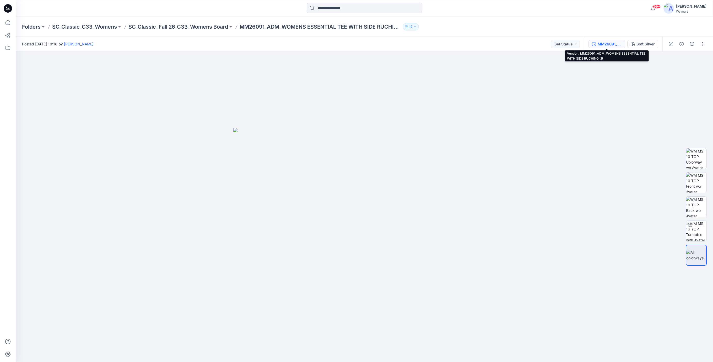
click at [613, 46] on div "MM26091_ADM_WOMENS ESSENTIAL TEE WITH SIDE RUCHING (1)" at bounding box center [610, 44] width 24 height 6
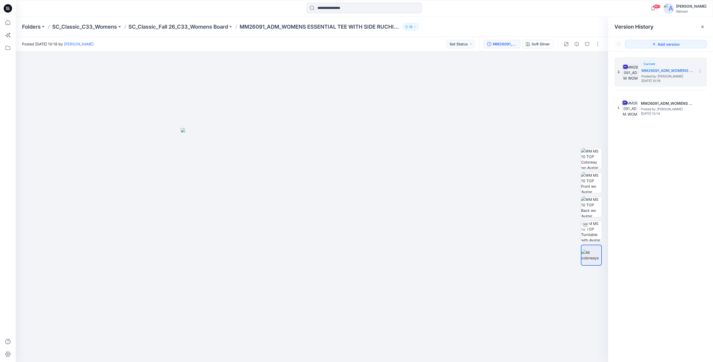
click at [8, 9] on icon at bounding box center [8, 8] width 8 height 8
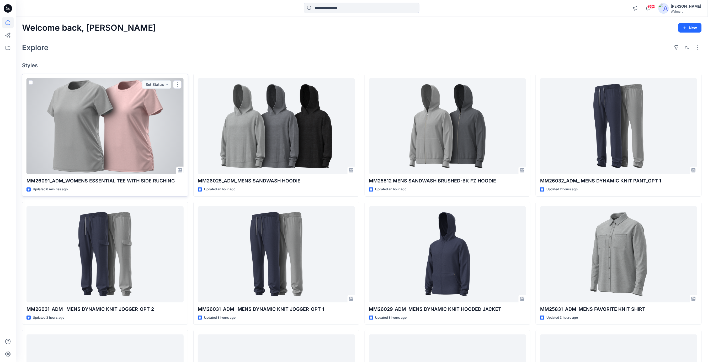
click at [140, 145] on div at bounding box center [104, 126] width 157 height 96
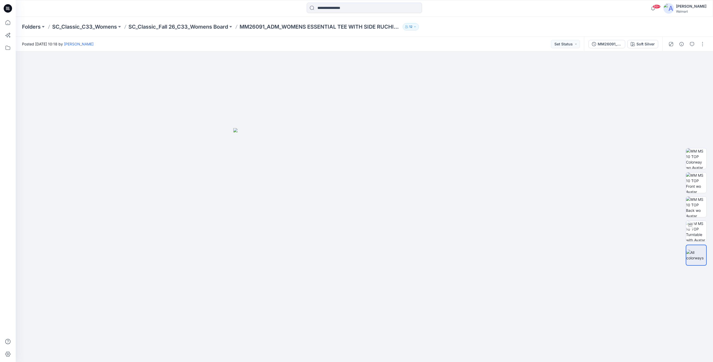
click at [8, 7] on icon at bounding box center [8, 8] width 8 height 8
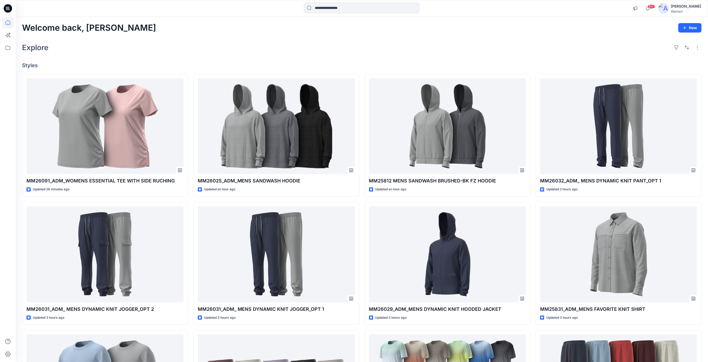
click at [331, 43] on div "Explore" at bounding box center [362, 47] width 680 height 13
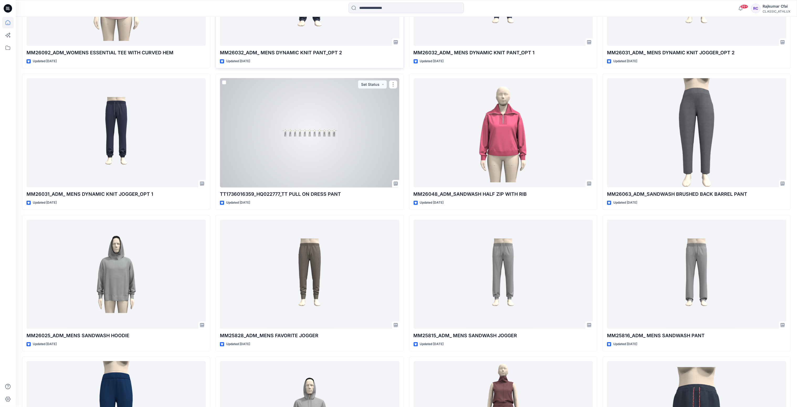
scroll to position [993, 0]
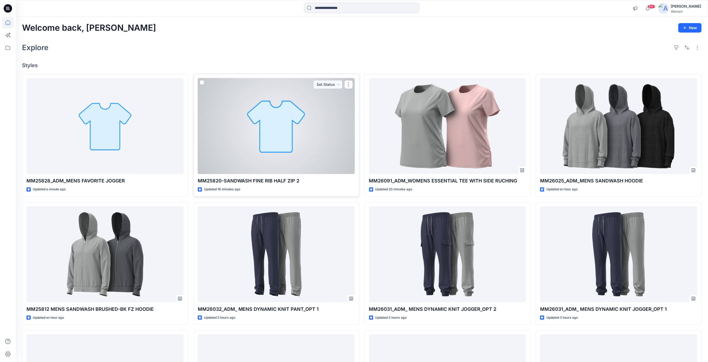
click at [308, 105] on div at bounding box center [276, 126] width 157 height 96
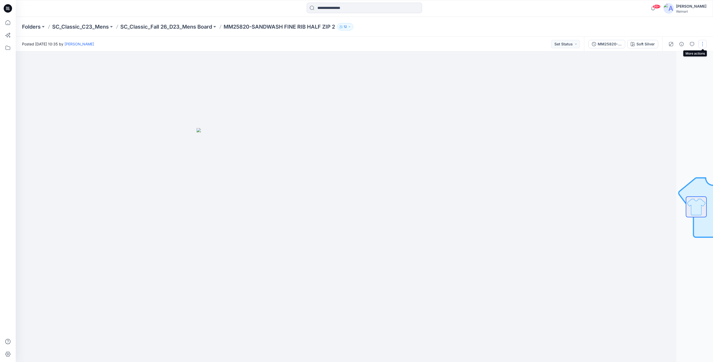
click at [702, 44] on button "button" at bounding box center [703, 44] width 8 height 8
click at [669, 72] on p "Edit" at bounding box center [669, 71] width 7 height 6
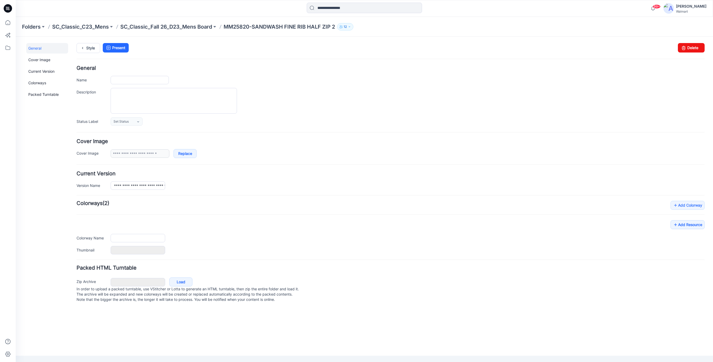
type input "**********"
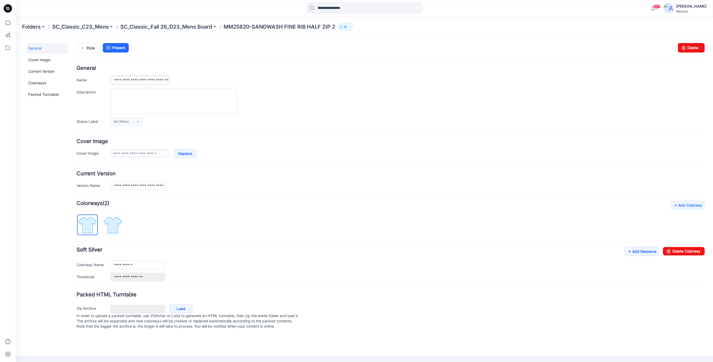
click at [133, 81] on input "**********" at bounding box center [140, 80] width 58 height 8
type input "**********"
click at [325, 108] on div at bounding box center [408, 101] width 594 height 26
click at [89, 49] on link "Style" at bounding box center [89, 48] width 24 height 10
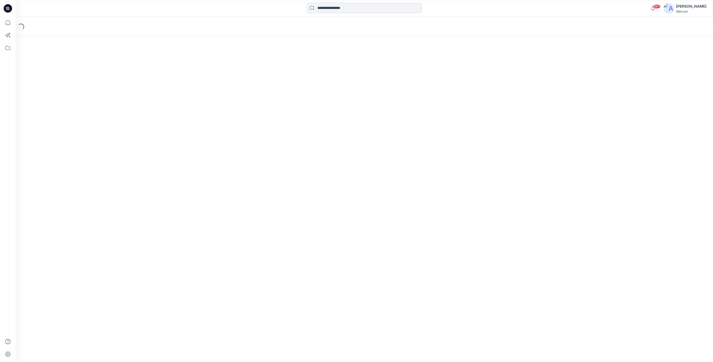
click at [8, 12] on icon at bounding box center [8, 8] width 8 height 8
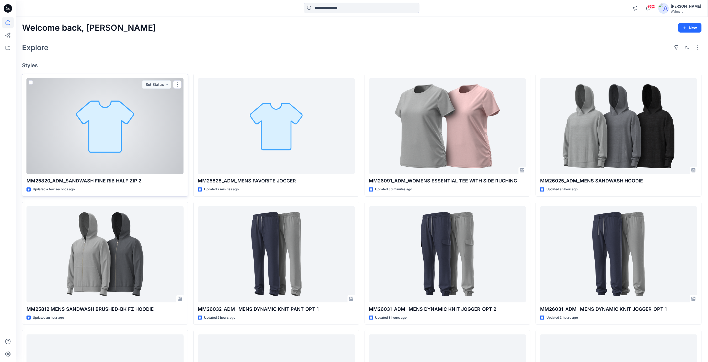
click at [147, 163] on div at bounding box center [104, 126] width 157 height 96
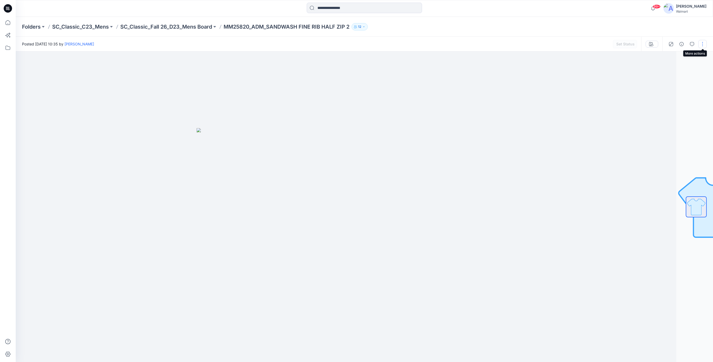
click at [703, 45] on button "button" at bounding box center [703, 44] width 8 height 8
click at [701, 43] on button "button" at bounding box center [703, 44] width 8 height 8
click at [702, 45] on button "button" at bounding box center [703, 44] width 8 height 8
click at [599, 92] on div at bounding box center [328, 206] width 698 height 310
click at [703, 44] on button "button" at bounding box center [703, 44] width 8 height 8
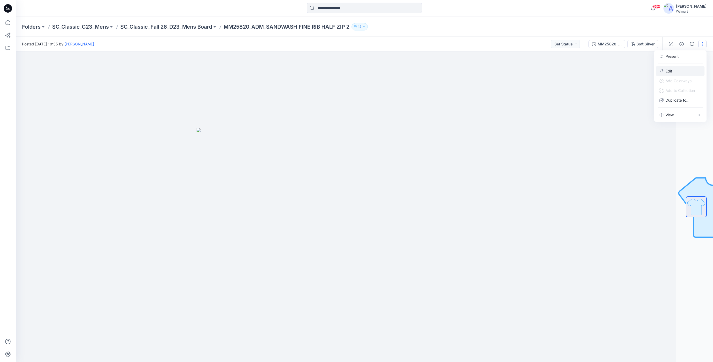
click at [670, 74] on button "Edit" at bounding box center [681, 71] width 48 height 10
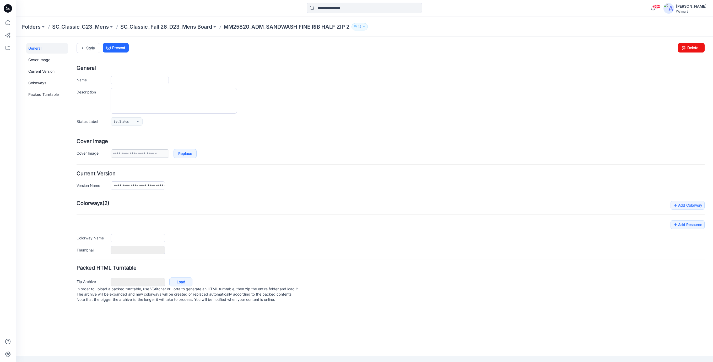
type input "**********"
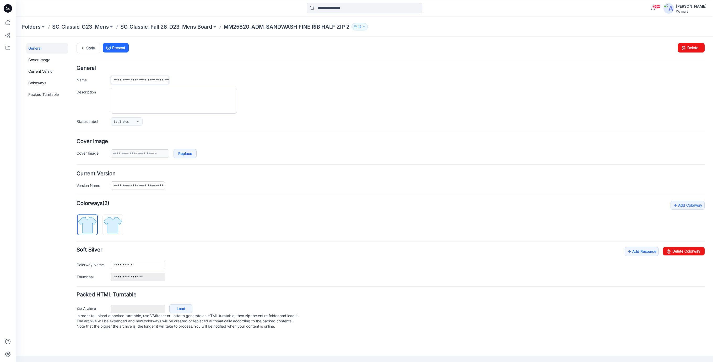
click at [136, 80] on input "**********" at bounding box center [140, 80] width 58 height 8
type input "**********"
click at [278, 88] on div at bounding box center [408, 101] width 594 height 26
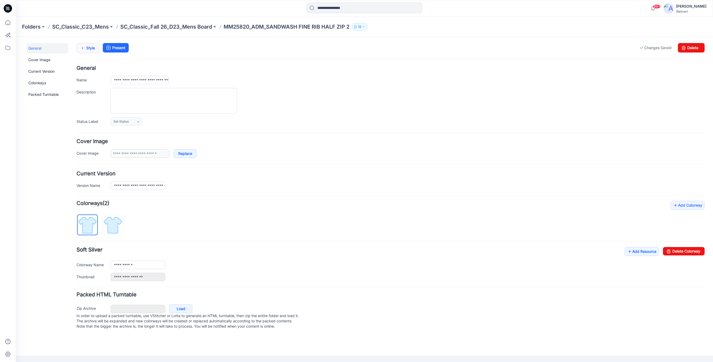
click at [94, 49] on link "Style" at bounding box center [89, 48] width 24 height 10
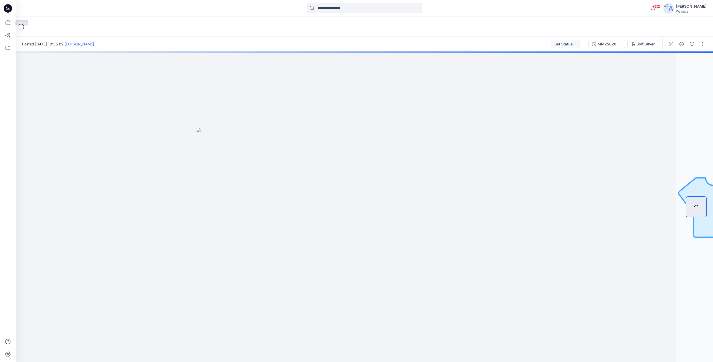
click at [7, 11] on icon at bounding box center [8, 8] width 8 height 8
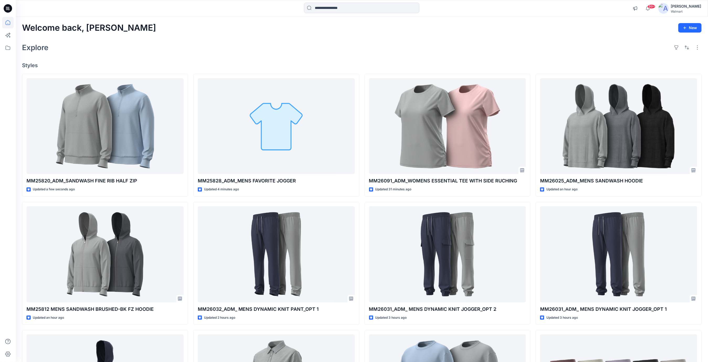
click at [248, 52] on div "Explore" at bounding box center [362, 47] width 680 height 13
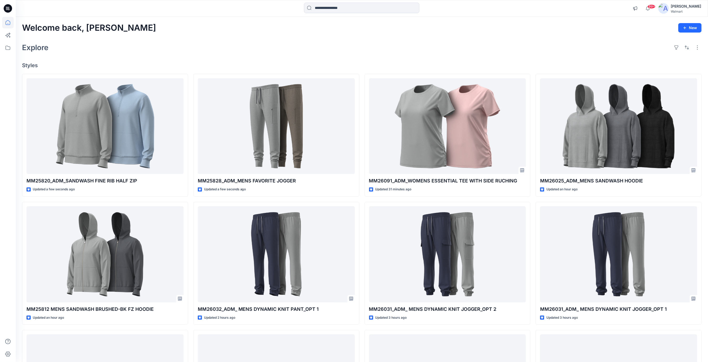
click at [9, 7] on icon at bounding box center [8, 8] width 8 height 8
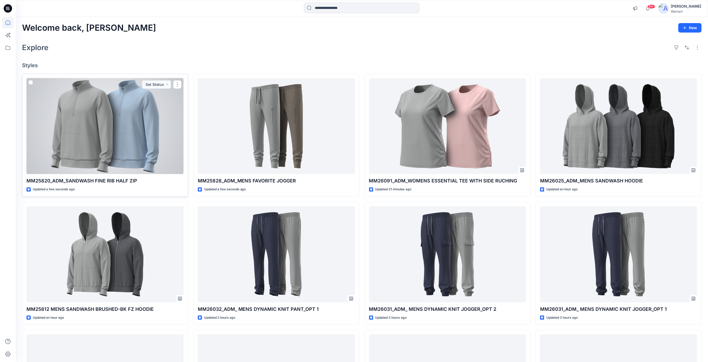
click at [156, 102] on div at bounding box center [104, 126] width 157 height 96
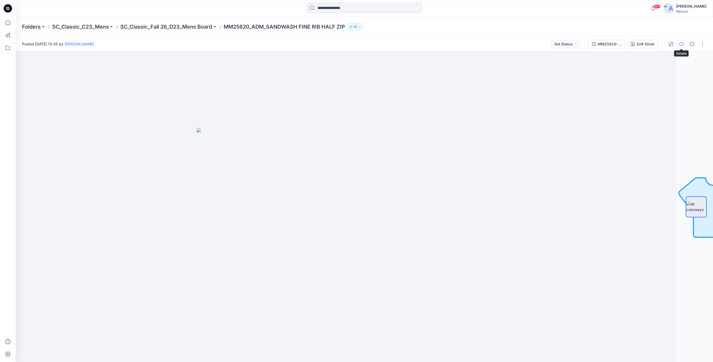
click at [683, 45] on icon "button" at bounding box center [682, 44] width 4 height 4
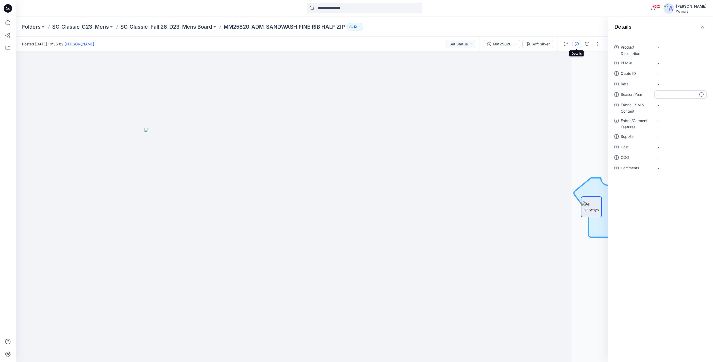
click at [658, 93] on span "-" at bounding box center [681, 95] width 46 height 6
click at [662, 106] on Content "-" at bounding box center [681, 105] width 46 height 6
type textarea "**********"
drag, startPoint x: 225, startPoint y: 26, endPoint x: 353, endPoint y: 29, distance: 127.5
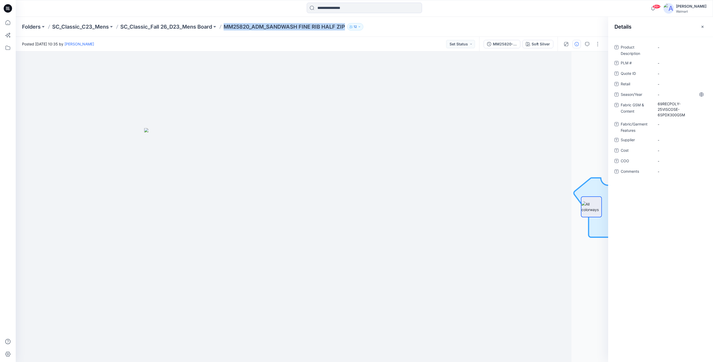
click at [353, 29] on div "Folders SC_Classic_C23_Mens SC_Classic_Fall 26_D23_Mens Board MM25820_ADM_SANDW…" at bounding box center [344, 26] width 644 height 7
copy div "MM25820_ADM_SANDWASH FINE RIB HALF ZIP 12"
click at [661, 47] on Description "-" at bounding box center [681, 48] width 46 height 6
type textarea "**********"
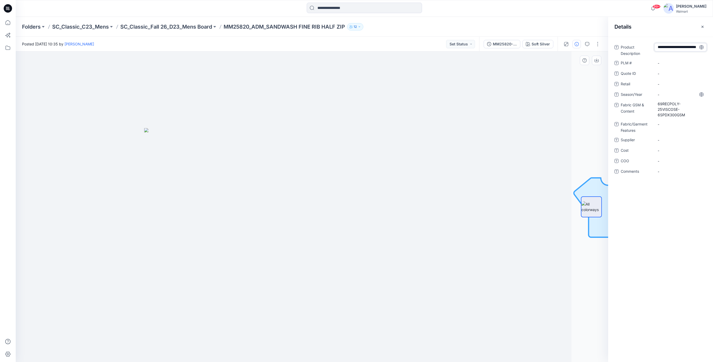
click at [491, 120] on div at bounding box center [275, 206] width 593 height 310
click at [664, 71] on \ "-" at bounding box center [681, 72] width 46 height 6
type textarea "***"
click at [672, 84] on ID "-" at bounding box center [681, 83] width 46 height 6
type textarea "***"
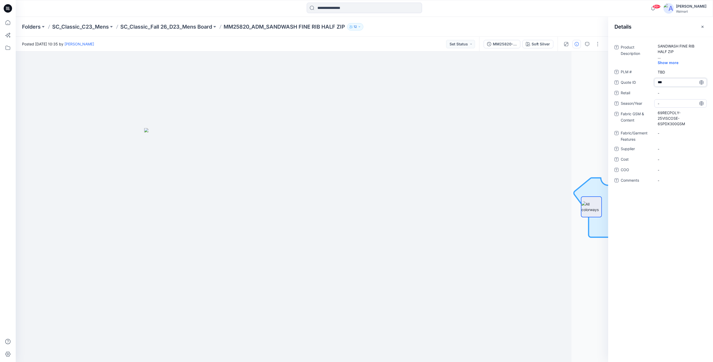
click at [670, 104] on span "-" at bounding box center [681, 104] width 46 height 6
type textarea "*******"
click at [660, 135] on Features "-" at bounding box center [681, 133] width 46 height 6
click at [664, 152] on div "-" at bounding box center [681, 149] width 52 height 8
type textarea "**********"
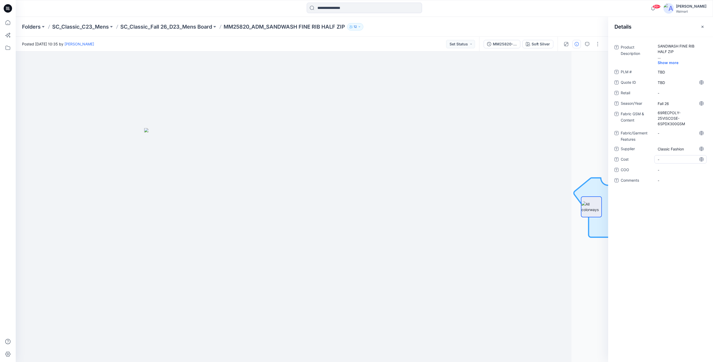
click at [673, 160] on span "-" at bounding box center [681, 160] width 46 height 6
click at [662, 162] on textarea at bounding box center [681, 159] width 52 height 8
click at [5, 8] on icon at bounding box center [8, 8] width 8 height 8
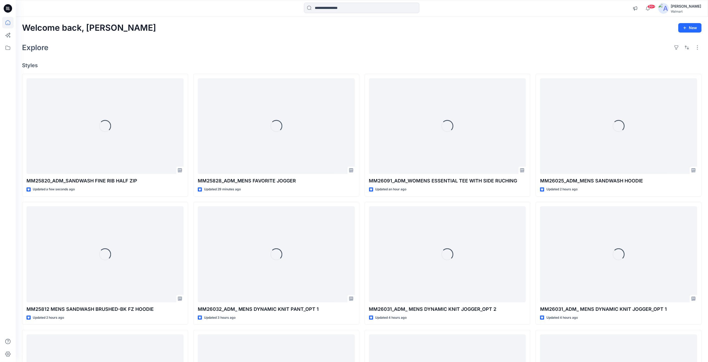
click at [298, 48] on div "Explore" at bounding box center [362, 47] width 680 height 13
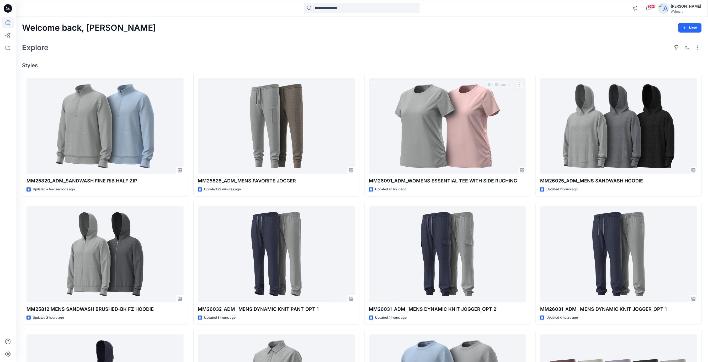
click at [344, 49] on div "Explore" at bounding box center [362, 47] width 680 height 13
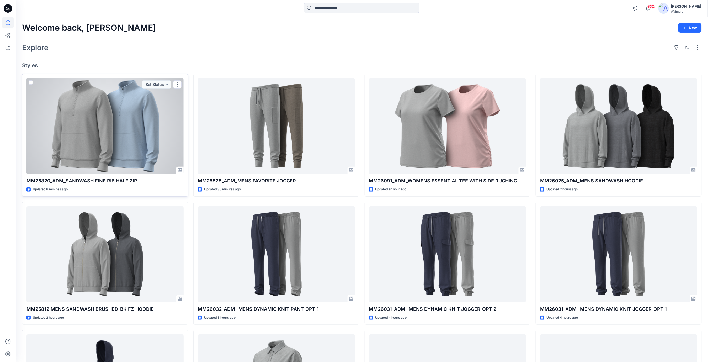
click at [146, 142] on div at bounding box center [104, 126] width 157 height 96
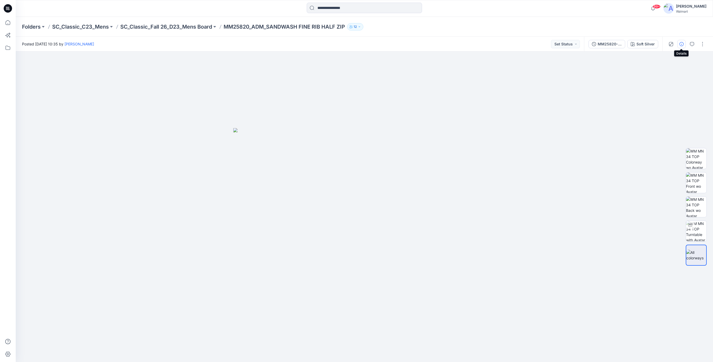
click at [682, 44] on icon "button" at bounding box center [682, 44] width 4 height 4
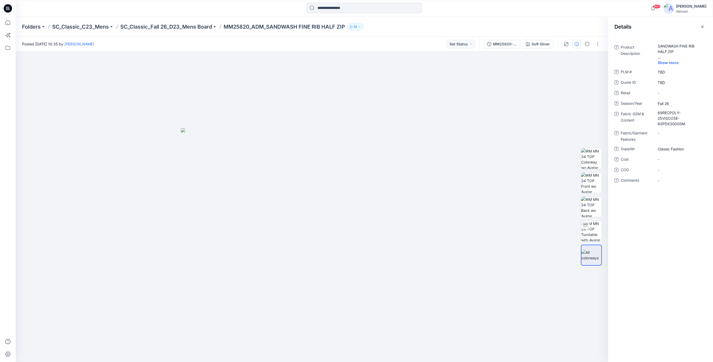
click at [10, 8] on icon at bounding box center [8, 8] width 8 height 8
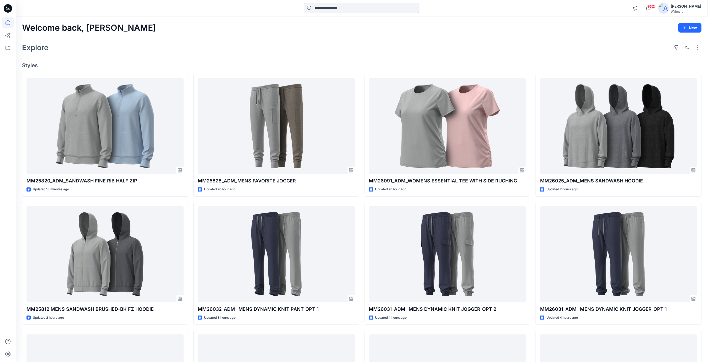
click at [329, 10] on input at bounding box center [361, 8] width 115 height 10
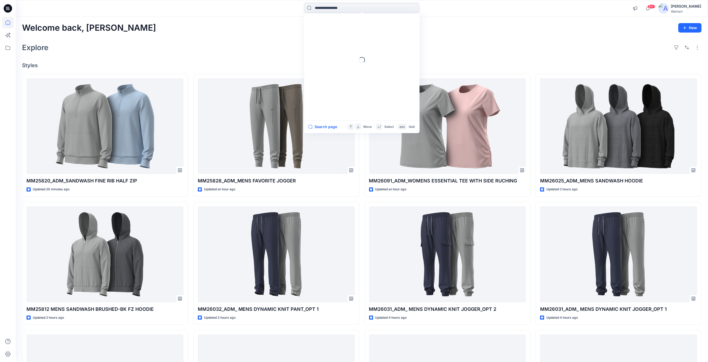
paste input "********"
drag, startPoint x: 334, startPoint y: 5, endPoint x: 325, endPoint y: 7, distance: 9.4
click at [308, 8] on input "********" at bounding box center [361, 8] width 115 height 10
paste input "*******"
click at [322, 7] on input "**********" at bounding box center [361, 8] width 115 height 10
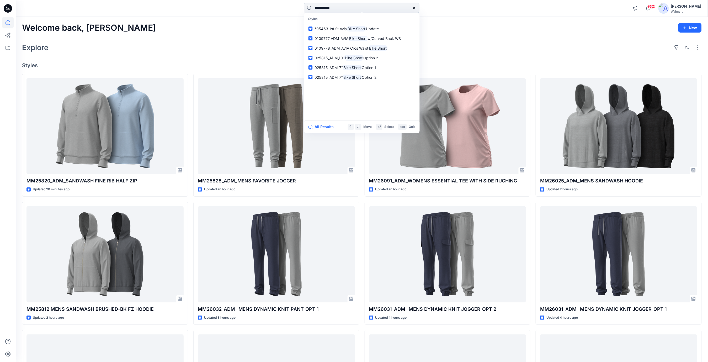
type input "**********"
click at [368, 70] on p "025815_ADM_7” Bike Short Option 1" at bounding box center [346, 68] width 62 height 6
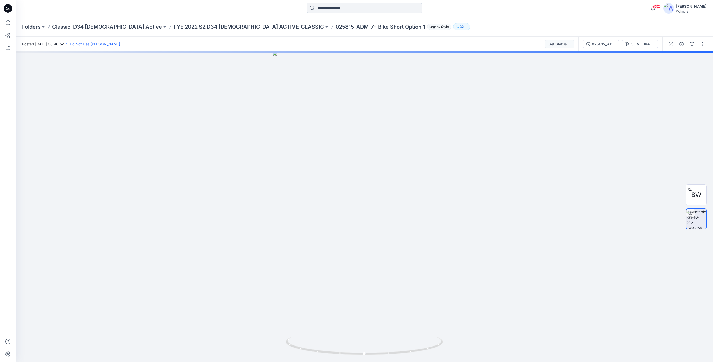
click at [332, 11] on input at bounding box center [364, 8] width 115 height 10
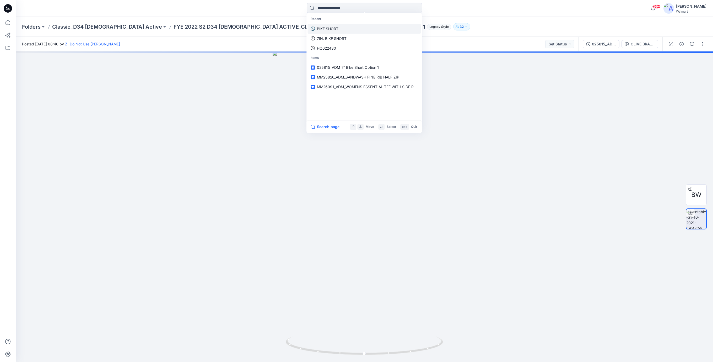
click at [332, 28] on p "BIKE SHORT" at bounding box center [328, 29] width 22 height 6
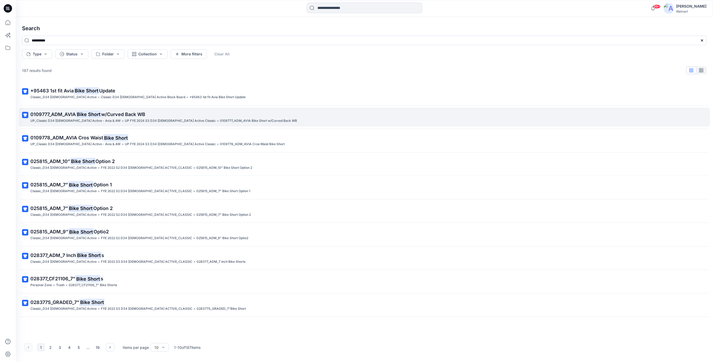
click at [122, 114] on span "w/Curved Back WB" at bounding box center [123, 114] width 44 height 6
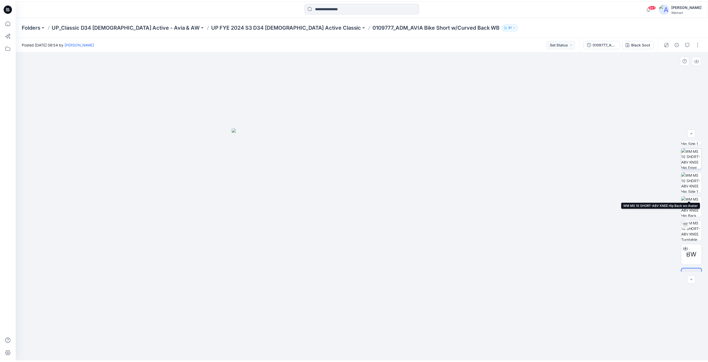
scroll to position [107, 0]
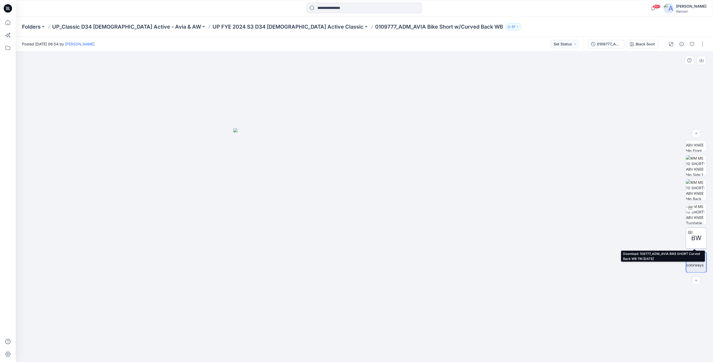
click at [694, 235] on span "BW" at bounding box center [697, 237] width 10 height 9
click at [9, 9] on icon at bounding box center [8, 8] width 8 height 8
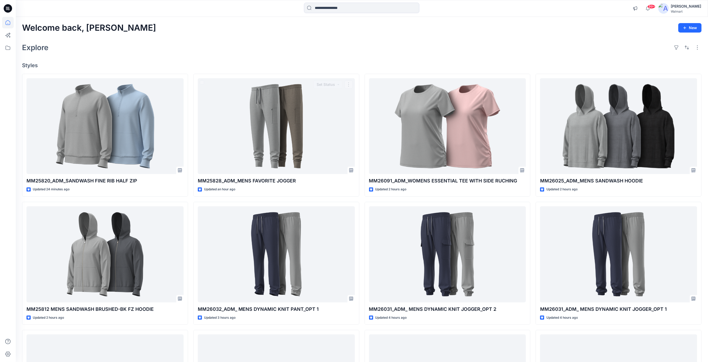
click at [228, 54] on div "Welcome back, Rajesh New Explore Styles MM25820_ADM_SANDWASH FINE RIB HALF ZIP …" at bounding box center [362, 247] width 692 height 461
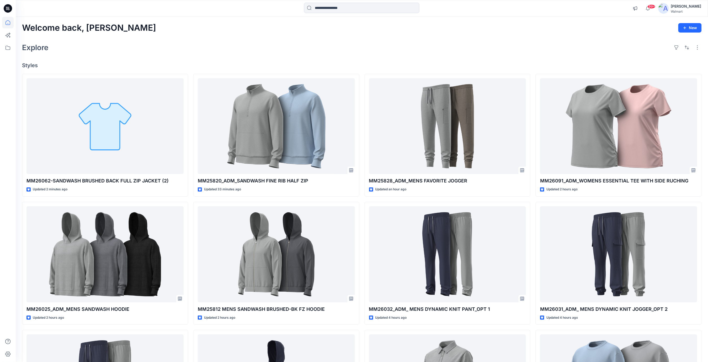
click at [260, 42] on div "Explore" at bounding box center [362, 47] width 680 height 13
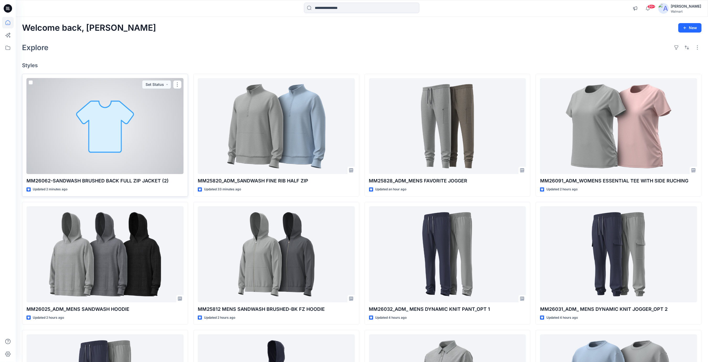
click at [147, 141] on div at bounding box center [104, 126] width 157 height 96
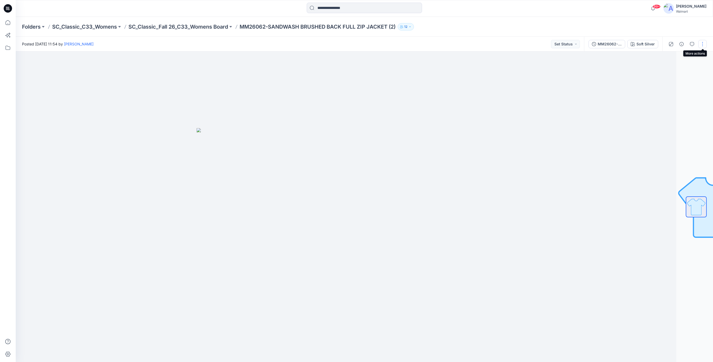
click at [703, 45] on button "button" at bounding box center [703, 44] width 8 height 8
click at [666, 72] on p "Edit" at bounding box center [669, 71] width 7 height 6
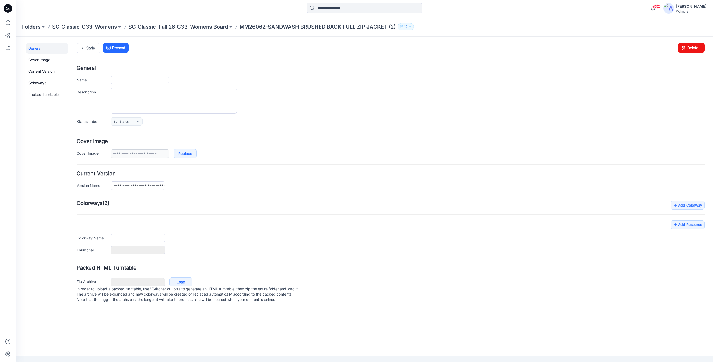
type input "**********"
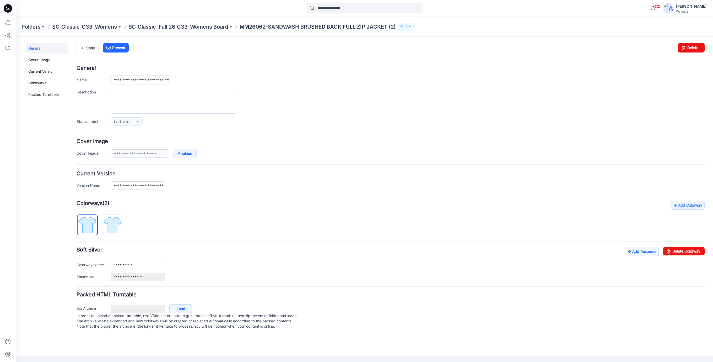
click at [143, 83] on input "**********" at bounding box center [140, 80] width 58 height 8
drag, startPoint x: 168, startPoint y: 79, endPoint x: 24, endPoint y: 80, distance: 144.0
click at [24, 80] on div "**********" at bounding box center [361, 186] width 691 height 299
type input "**********"
click at [362, 81] on div "**********" at bounding box center [408, 80] width 594 height 8
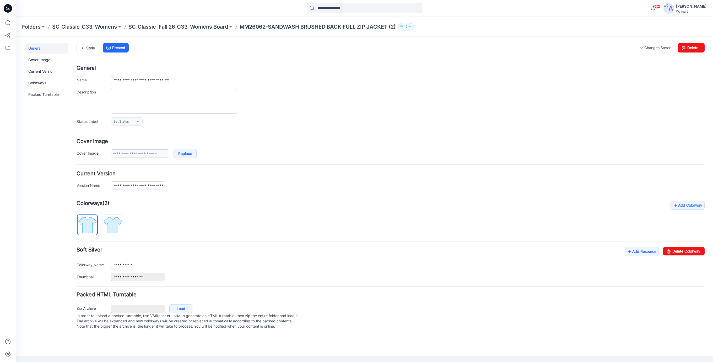
click at [9, 9] on icon at bounding box center [8, 8] width 8 height 8
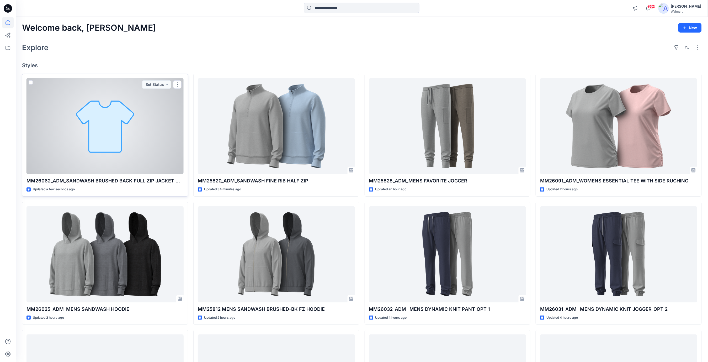
click at [157, 141] on div at bounding box center [104, 126] width 157 height 96
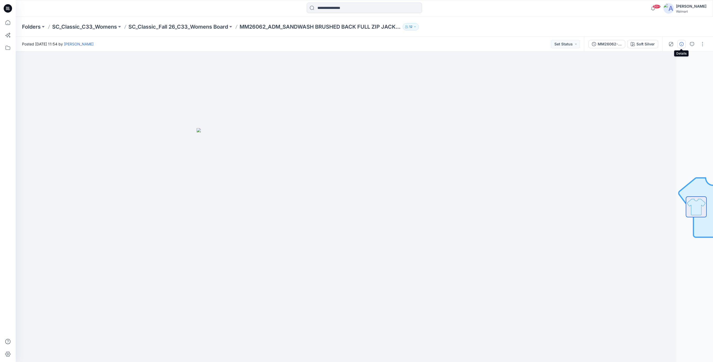
click at [683, 43] on icon "button" at bounding box center [682, 44] width 4 height 4
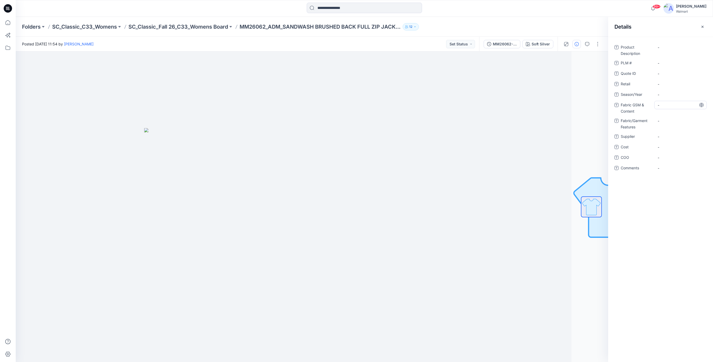
click at [657, 106] on div "-" at bounding box center [681, 105] width 52 height 8
click at [664, 49] on Description "-" at bounding box center [681, 48] width 46 height 6
type textarea "**********"
click at [668, 64] on \ "-" at bounding box center [681, 63] width 46 height 6
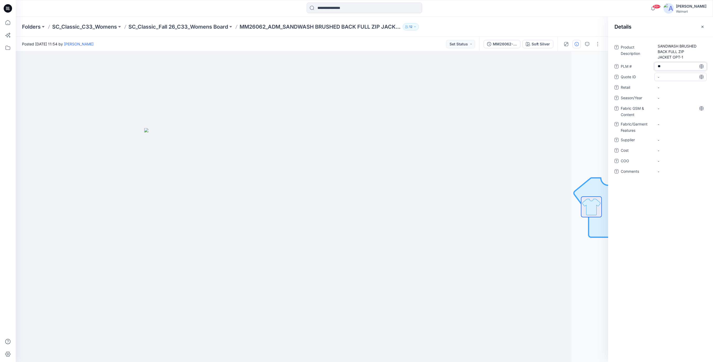
type textarea "***"
click at [670, 80] on div "-" at bounding box center [681, 77] width 52 height 8
type textarea "***"
click at [669, 98] on span "-" at bounding box center [681, 98] width 46 height 6
type textarea "*******"
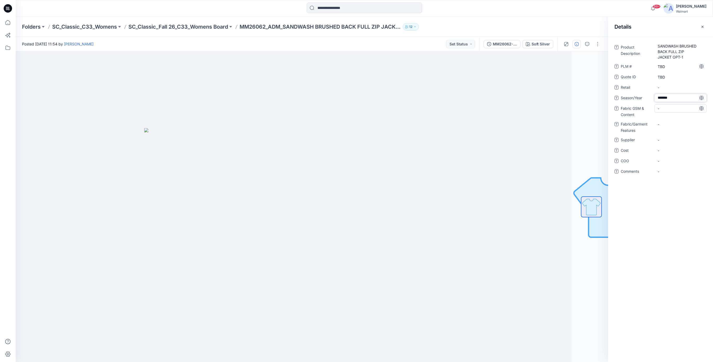
click at [661, 109] on Content "-" at bounding box center [681, 109] width 46 height 6
click at [666, 109] on Content "-" at bounding box center [681, 109] width 46 height 6
type textarea "**********"
click at [661, 125] on Features "-" at bounding box center [681, 124] width 46 height 6
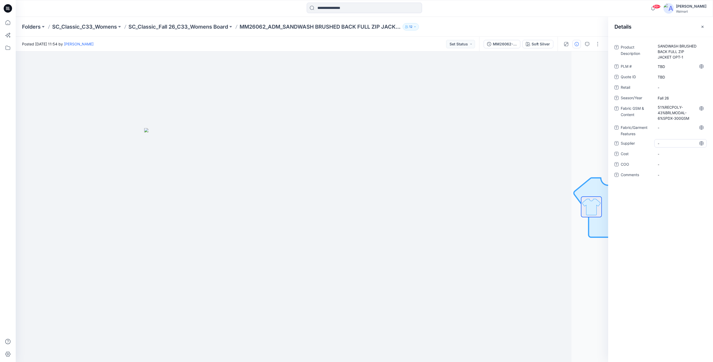
click at [661, 143] on span "-" at bounding box center [681, 144] width 46 height 6
type textarea "**********"
click at [672, 155] on span "-" at bounding box center [681, 154] width 46 height 6
click at [9, 12] on icon at bounding box center [8, 8] width 8 height 8
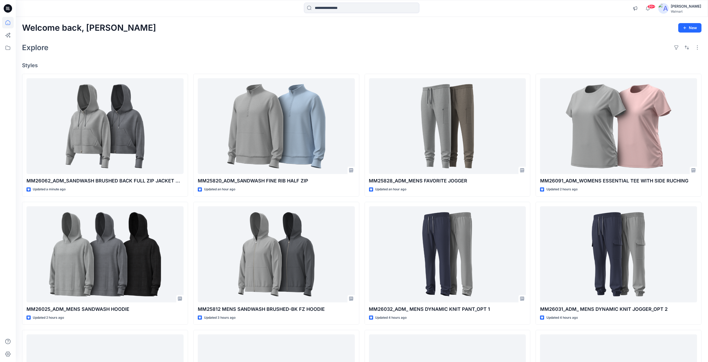
click at [295, 52] on div "Explore" at bounding box center [362, 47] width 680 height 13
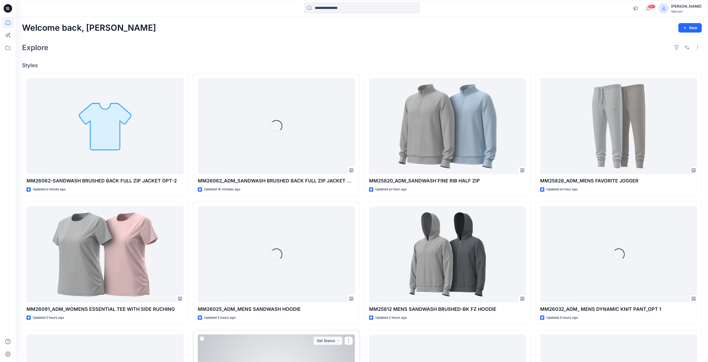
scroll to position [35, 0]
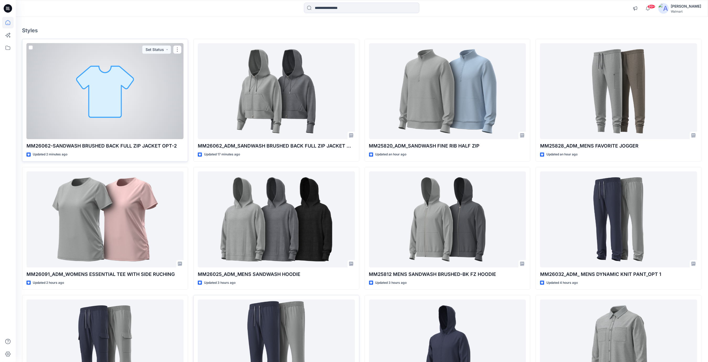
click at [136, 88] on div at bounding box center [104, 91] width 157 height 96
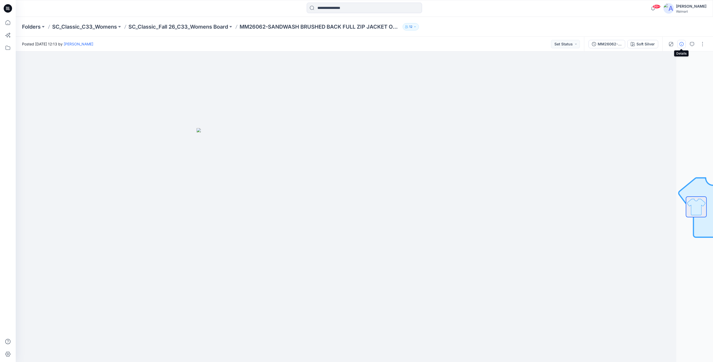
click at [682, 43] on icon "button" at bounding box center [682, 44] width 4 height 4
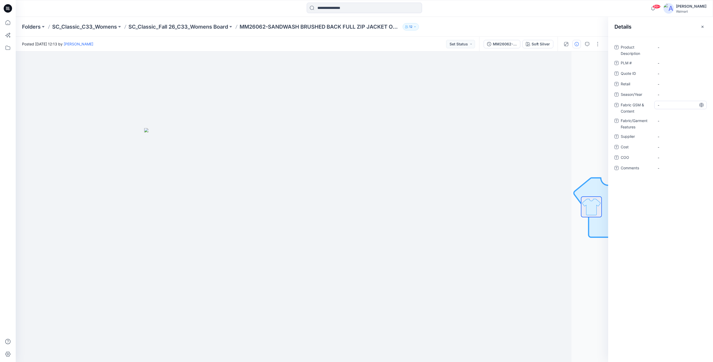
click at [657, 104] on div "-" at bounding box center [681, 105] width 52 height 8
type textarea "**********"
click at [665, 128] on div "-" at bounding box center [681, 124] width 52 height 8
type textarea "*******"
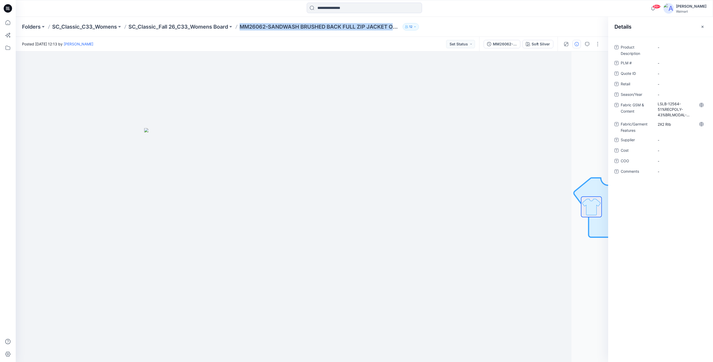
drag, startPoint x: 241, startPoint y: 26, endPoint x: 413, endPoint y: 27, distance: 172.3
click at [413, 27] on div "Folders SC_Classic_C33_Womens SC_Classic_Fall 26_C33_Womens Board MM26062-SANDW…" at bounding box center [344, 26] width 644 height 7
copy div "MM26062-SANDWASH BRUSHED BACK FULL ZIP JACKET OPT-2 12"
click at [661, 47] on Description "-" at bounding box center [681, 48] width 46 height 6
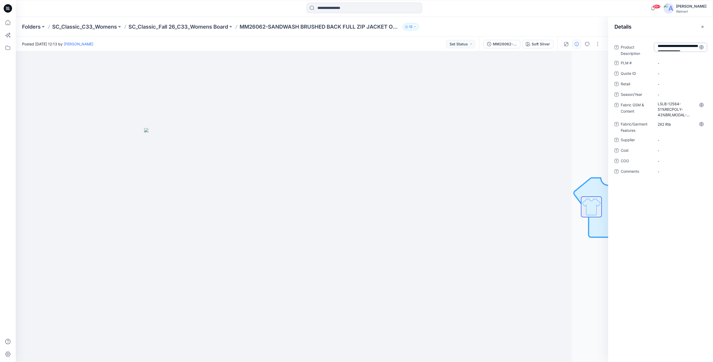
type textarea "**********"
click at [666, 62] on div "Product Description SANDWASH BRUSHED BACK FULL ZIP JACKET OPT-2 Show more PLM #…" at bounding box center [661, 117] width 92 height 148
click at [666, 74] on \ "-" at bounding box center [681, 72] width 46 height 6
type textarea "***"
click at [669, 84] on ID "-" at bounding box center [681, 83] width 46 height 6
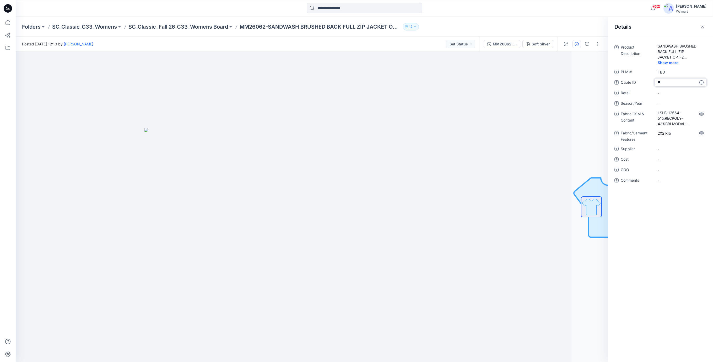
type textarea "***"
click at [666, 93] on span "-" at bounding box center [681, 93] width 46 height 6
click at [667, 101] on span "-" at bounding box center [681, 104] width 46 height 6
type textarea "*******"
click at [664, 150] on span "-" at bounding box center [681, 149] width 46 height 6
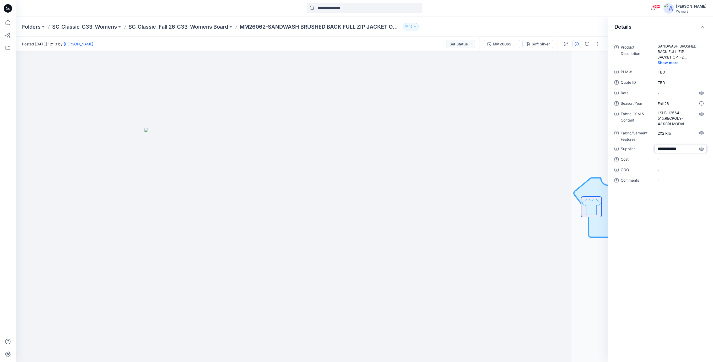
type textarea "**********"
click at [673, 163] on div "-" at bounding box center [681, 159] width 52 height 8
click at [9, 10] on icon at bounding box center [8, 8] width 8 height 8
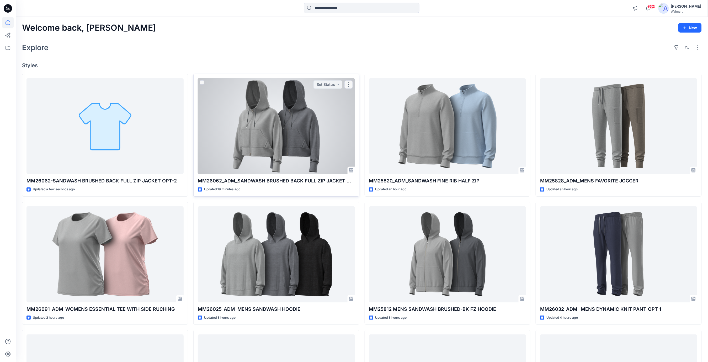
click at [253, 152] on div at bounding box center [276, 126] width 157 height 96
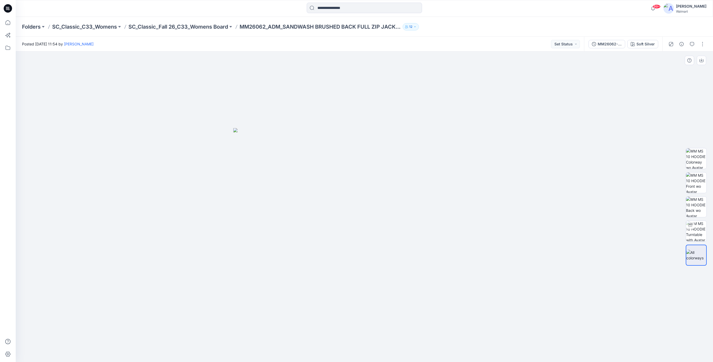
click at [183, 135] on div at bounding box center [365, 206] width 698 height 310
click at [8, 11] on icon at bounding box center [8, 8] width 8 height 8
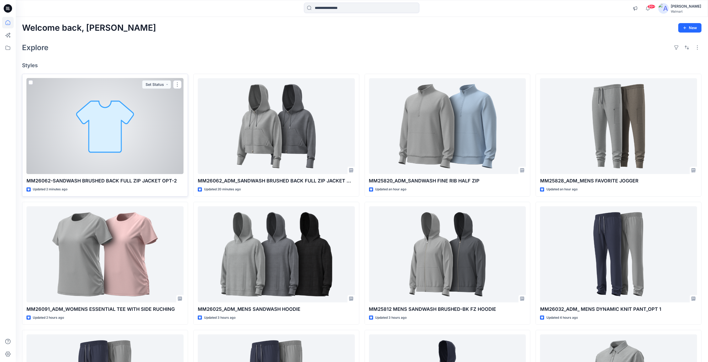
click at [146, 122] on div at bounding box center [104, 126] width 157 height 96
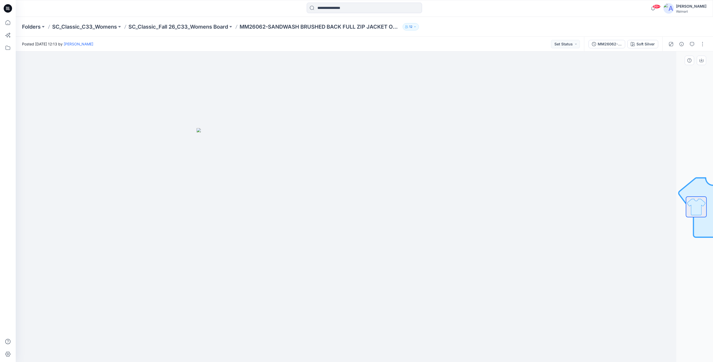
click at [192, 139] on div at bounding box center [328, 206] width 698 height 310
click at [9, 8] on icon at bounding box center [9, 8] width 2 height 0
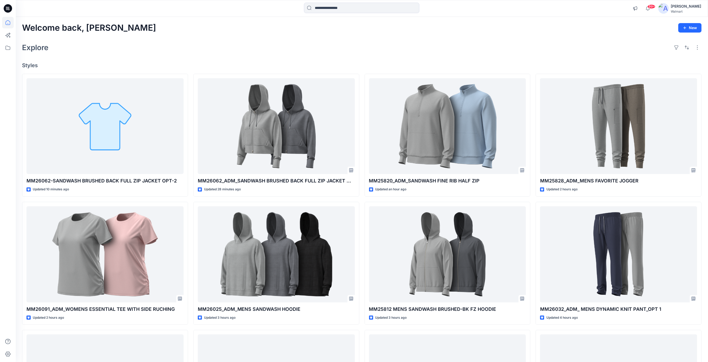
click at [169, 47] on div "Explore" at bounding box center [362, 47] width 680 height 13
click at [9, 8] on icon at bounding box center [9, 8] width 2 height 0
click at [215, 54] on div "Welcome back, Rajesh New Explore Styles MM26062-SANDWASH BRUSHED BACK FULL ZIP …" at bounding box center [362, 247] width 692 height 461
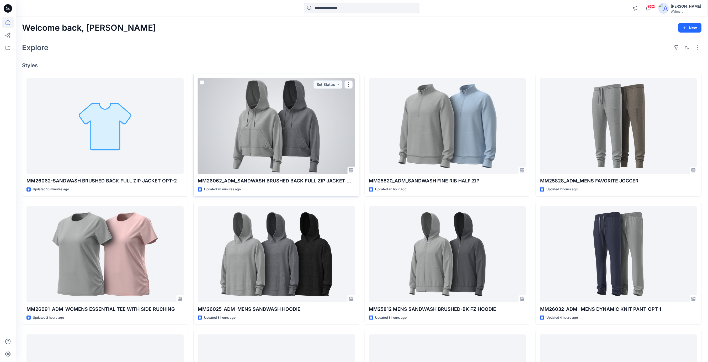
click at [249, 120] on div at bounding box center [276, 126] width 157 height 96
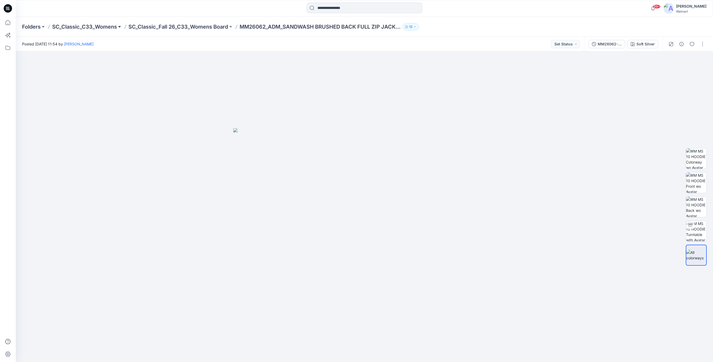
click at [120, 26] on button at bounding box center [119, 26] width 5 height 7
click at [200, 44] on div "Posted Wednesday, September 03, 2025 11:54 by Rajesh Kumar Set Status" at bounding box center [300, 44] width 569 height 14
click at [102, 26] on p "SC_Classic_C33_Womens" at bounding box center [84, 26] width 65 height 7
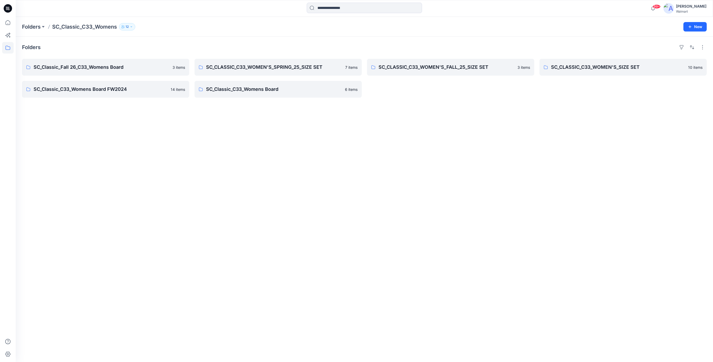
drag, startPoint x: 152, startPoint y: 127, endPoint x: 99, endPoint y: 88, distance: 65.8
click at [152, 126] on div "Folders SC_Classic_Fall 26_C33_Womens Board 3 items SC_Classic_C33_Womens Board…" at bounding box center [365, 199] width 698 height 325
click at [119, 69] on p "SC_Classic_Fall 26_C33_Womens Board" at bounding box center [105, 66] width 143 height 7
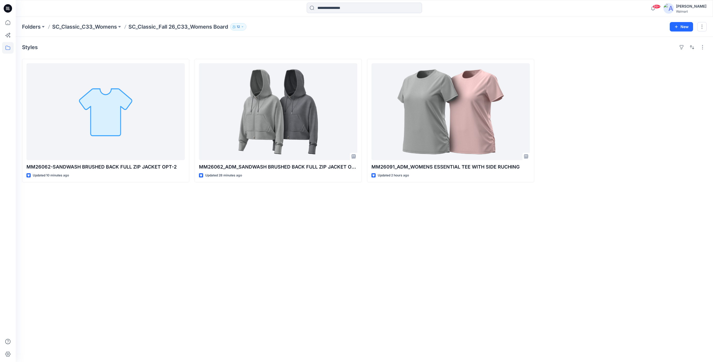
click at [9, 9] on icon at bounding box center [8, 8] width 8 height 8
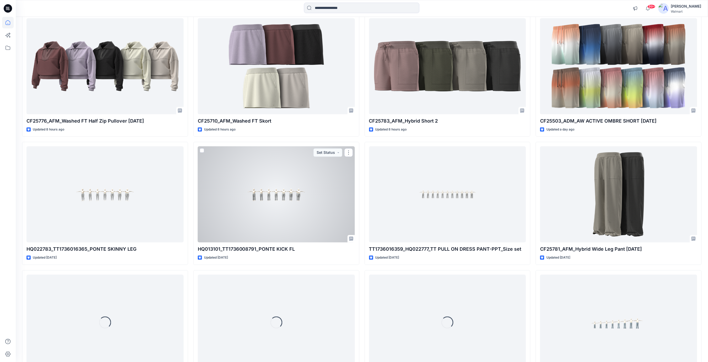
scroll to position [605, 0]
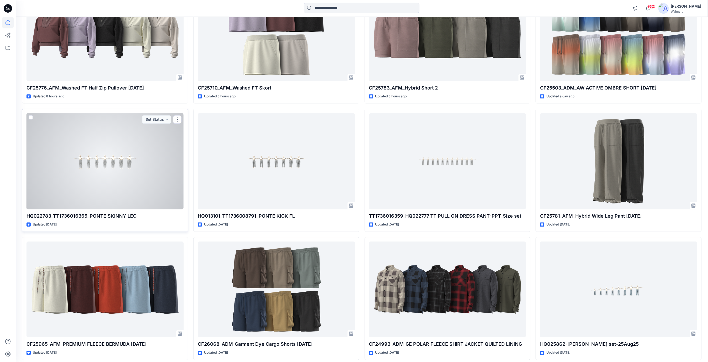
click at [119, 168] on div at bounding box center [104, 161] width 157 height 96
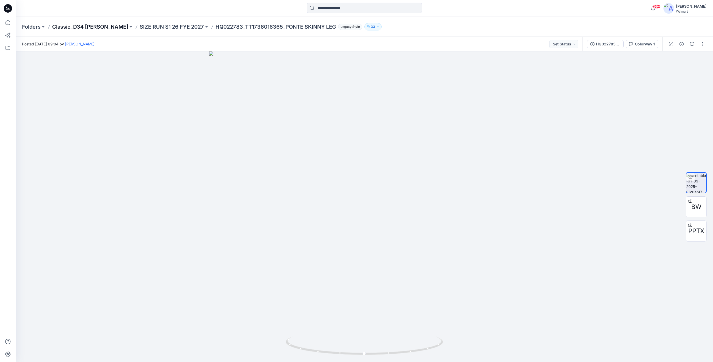
click at [118, 27] on p "Classic_D34 Missy Bottoms" at bounding box center [90, 26] width 76 height 7
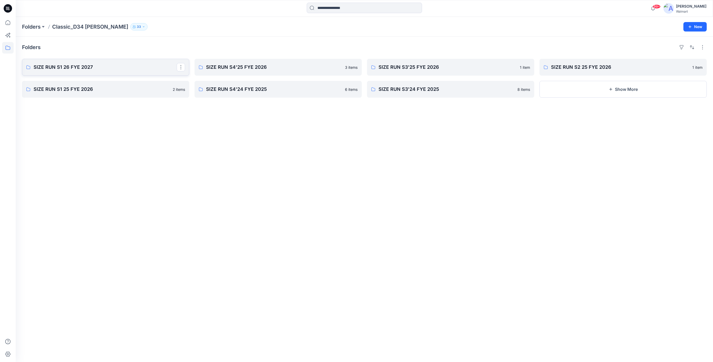
click at [68, 68] on p "SIZE RUN S1 26 FYE 2027" at bounding box center [105, 66] width 143 height 7
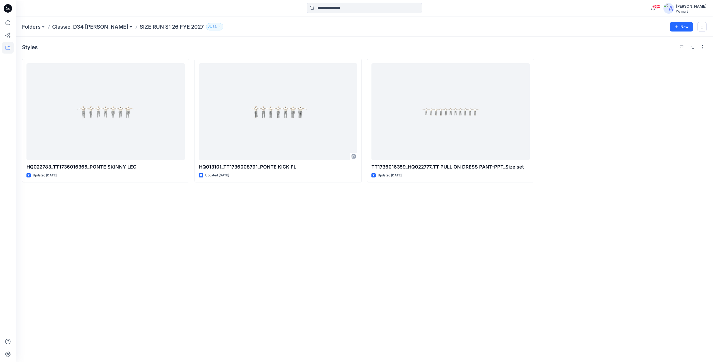
click at [128, 27] on button at bounding box center [130, 26] width 5 height 7
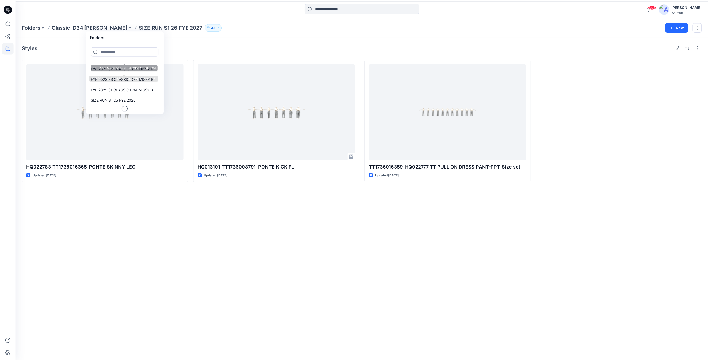
scroll to position [38, 0]
click at [111, 27] on p "Classic_D34 Missy Bottoms" at bounding box center [90, 26] width 76 height 7
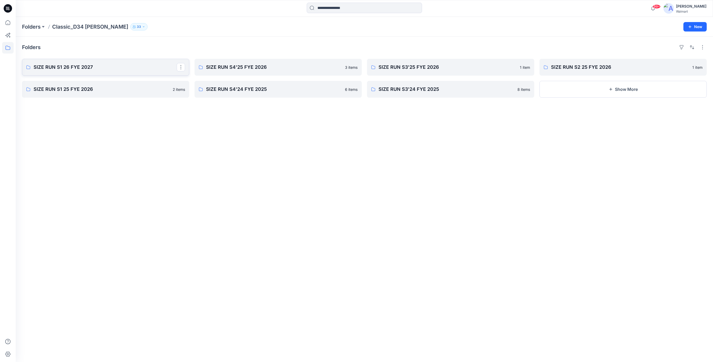
click at [124, 72] on link "SIZE RUN S1 26 FYE 2027" at bounding box center [105, 67] width 167 height 17
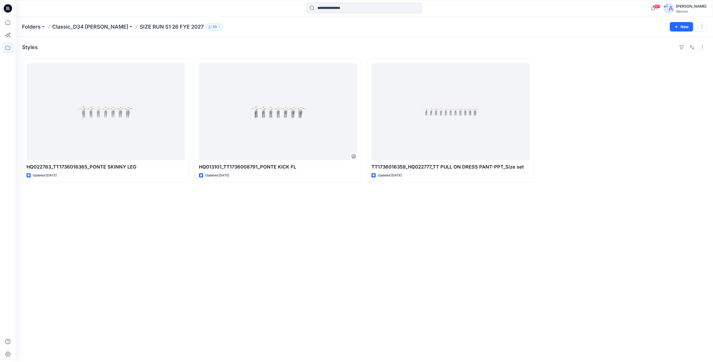
click at [7, 9] on icon at bounding box center [7, 9] width 2 height 0
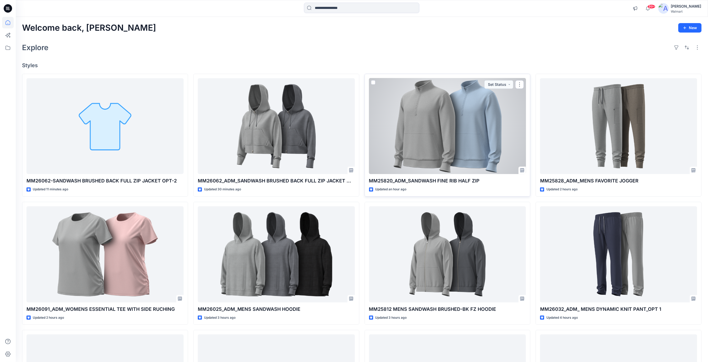
click at [444, 145] on div at bounding box center [447, 126] width 157 height 96
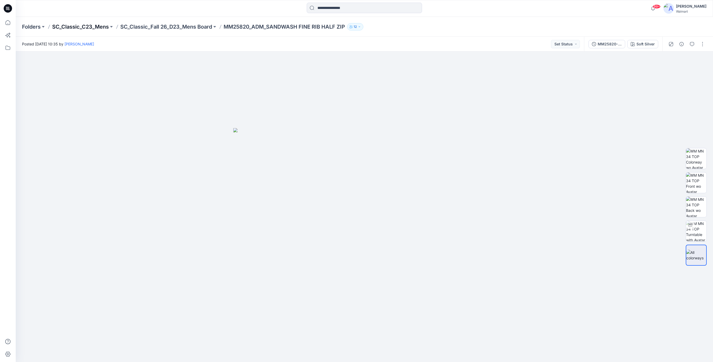
click at [95, 27] on p "SC_Classic_C23_Mens" at bounding box center [80, 26] width 57 height 7
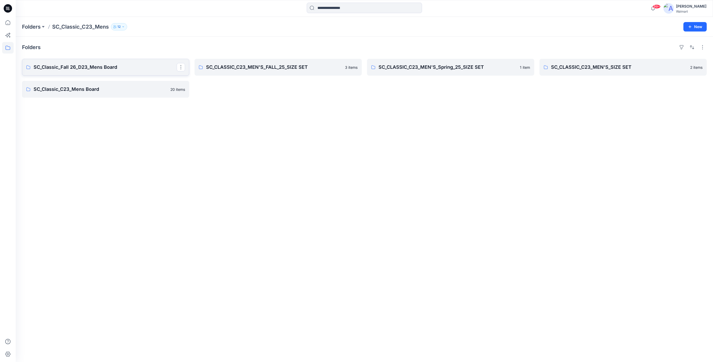
click at [87, 68] on p "SC_Classic_Fall 26_D23_Mens Board" at bounding box center [105, 66] width 143 height 7
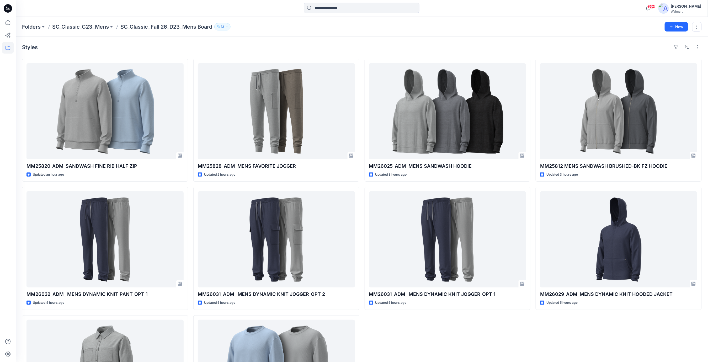
click at [8, 7] on icon at bounding box center [8, 8] width 8 height 8
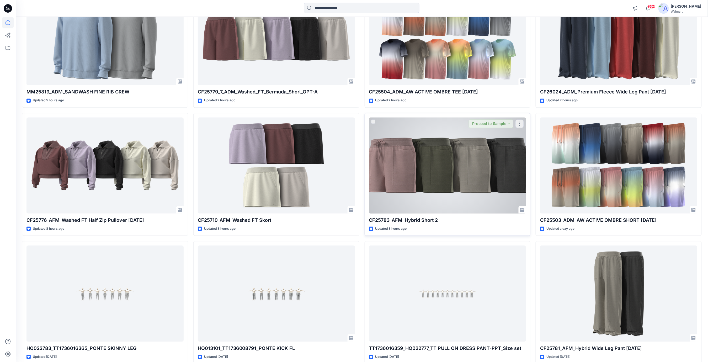
scroll to position [500, 0]
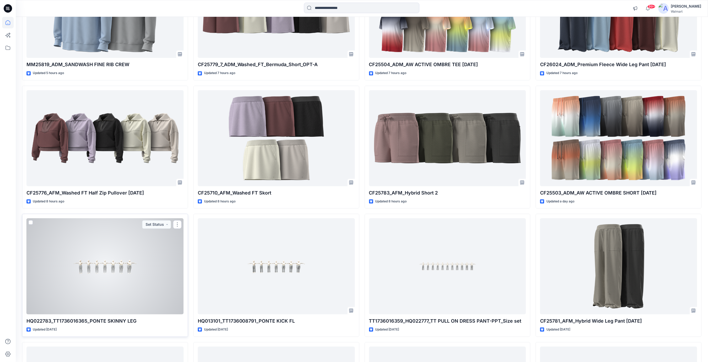
click at [120, 234] on div at bounding box center [104, 266] width 157 height 96
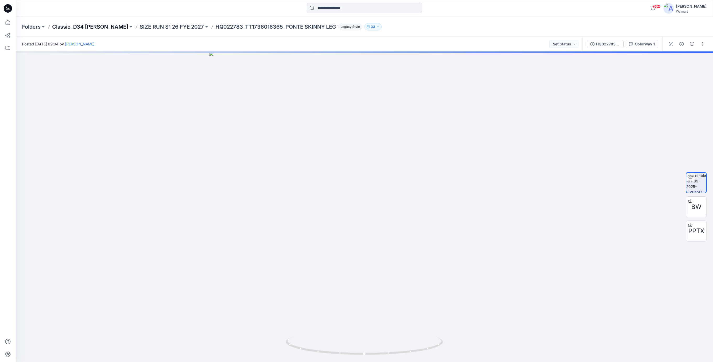
click at [103, 24] on p "Classic_D34 [PERSON_NAME]" at bounding box center [90, 26] width 76 height 7
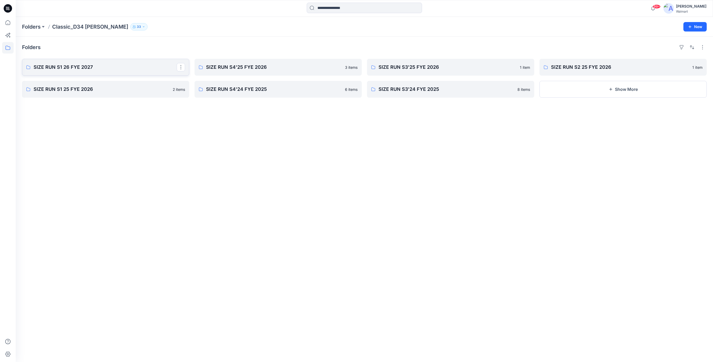
click at [74, 67] on p "SIZE RUN S1 26 FYE 2027" at bounding box center [105, 66] width 143 height 7
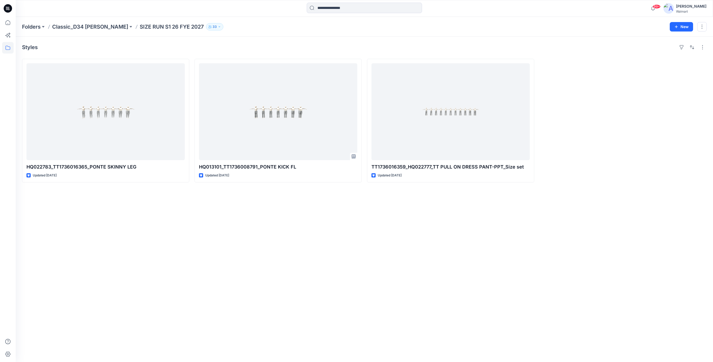
click at [7, 8] on icon at bounding box center [8, 8] width 8 height 8
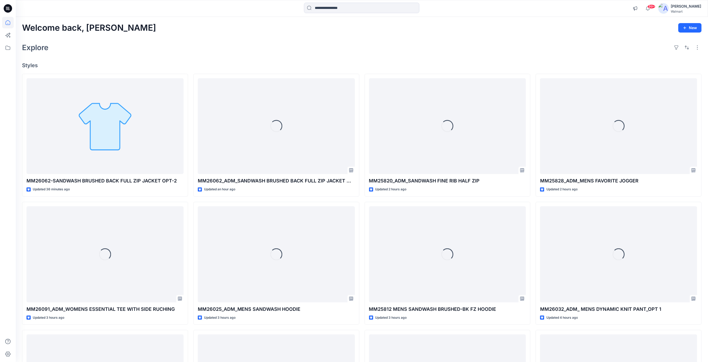
click at [175, 43] on div "Explore" at bounding box center [362, 47] width 680 height 13
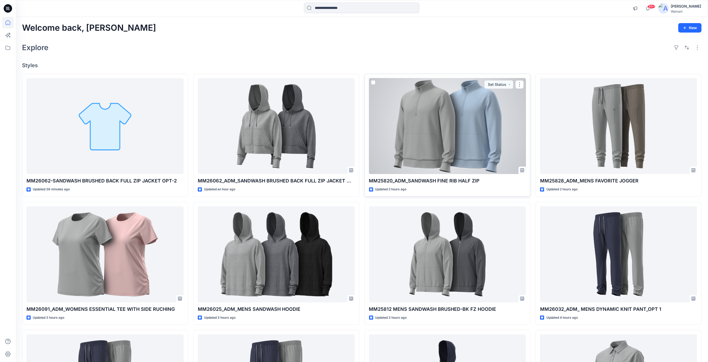
click at [430, 126] on div at bounding box center [447, 126] width 157 height 96
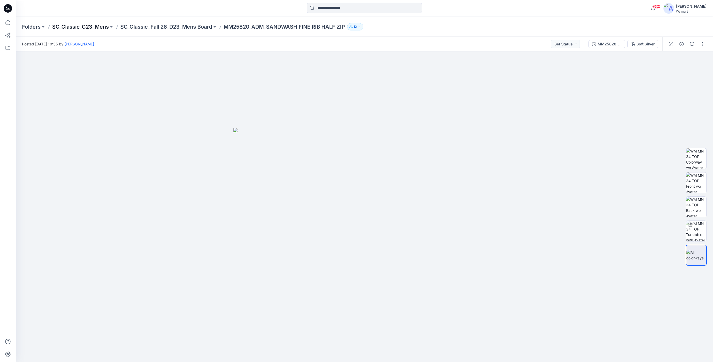
click at [93, 25] on p "SC_Classic_C23_Mens" at bounding box center [80, 26] width 57 height 7
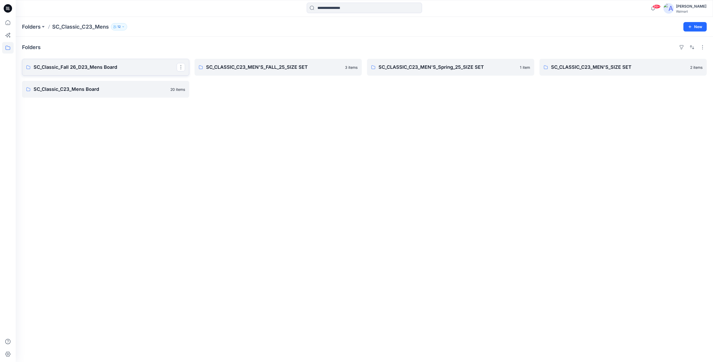
click at [89, 68] on p "SC_Classic_Fall 26_D23_Mens Board" at bounding box center [105, 66] width 143 height 7
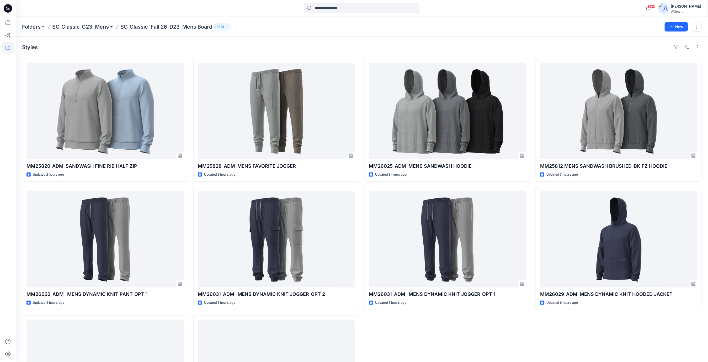
click at [111, 26] on button at bounding box center [111, 26] width 5 height 7
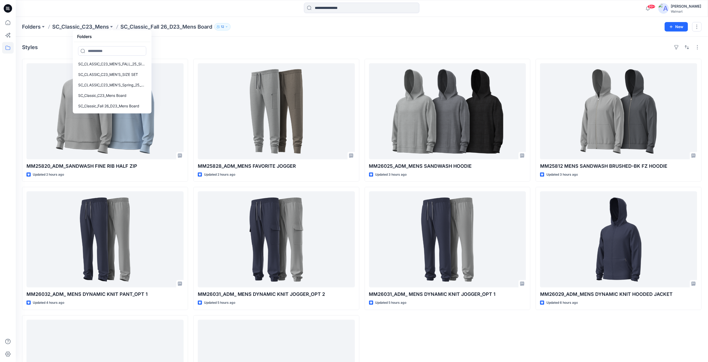
click at [290, 26] on div "Folders SC_Classic_C23_Mens Folders SC_CLASSIC_C23_MEN'S_FALL_25_SIZE SET SC_CL…" at bounding box center [341, 26] width 639 height 7
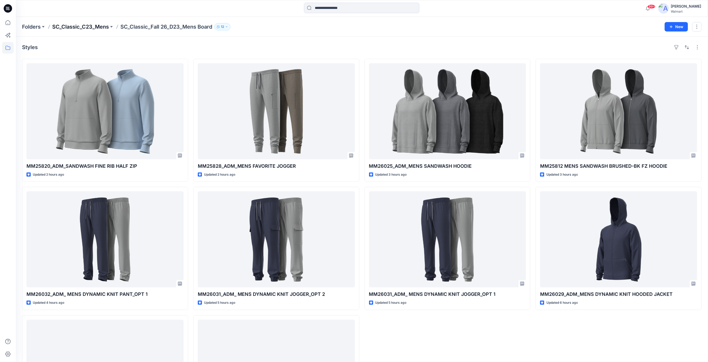
click at [98, 26] on p "SC_Classic_C23_Mens" at bounding box center [80, 26] width 57 height 7
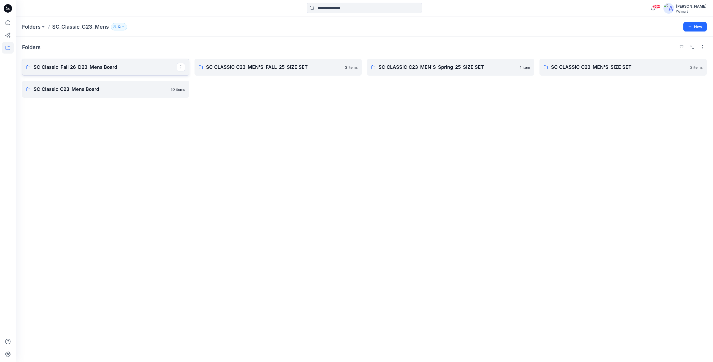
click at [100, 66] on p "SC_Classic_Fall 26_D23_Mens Board" at bounding box center [105, 66] width 143 height 7
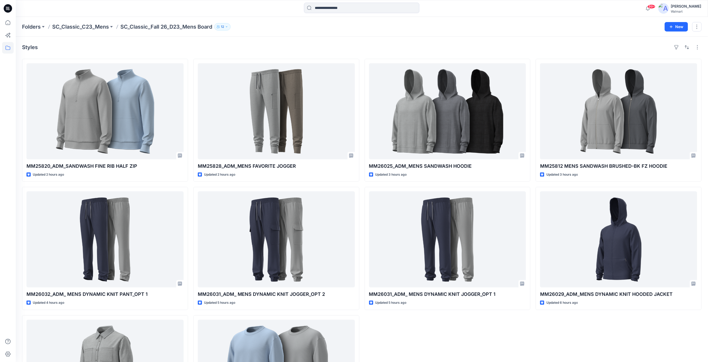
click at [7, 7] on icon at bounding box center [6, 7] width 1 height 0
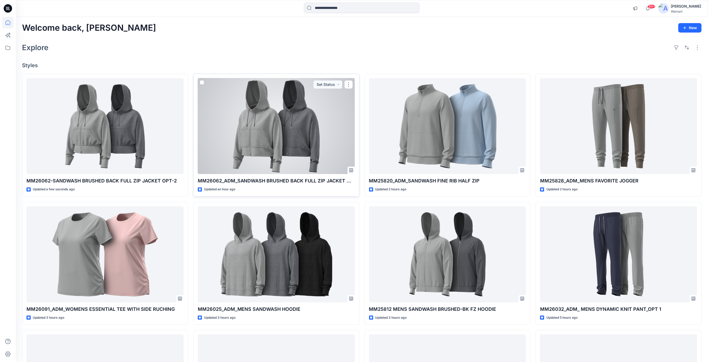
click at [283, 127] on div at bounding box center [276, 126] width 157 height 96
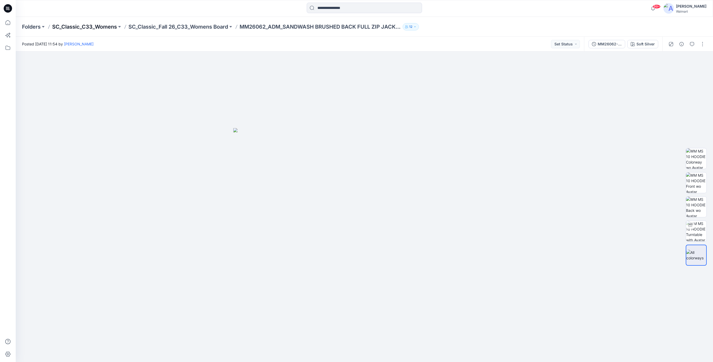
click at [105, 28] on p "SC_Classic_C33_Womens" at bounding box center [84, 26] width 65 height 7
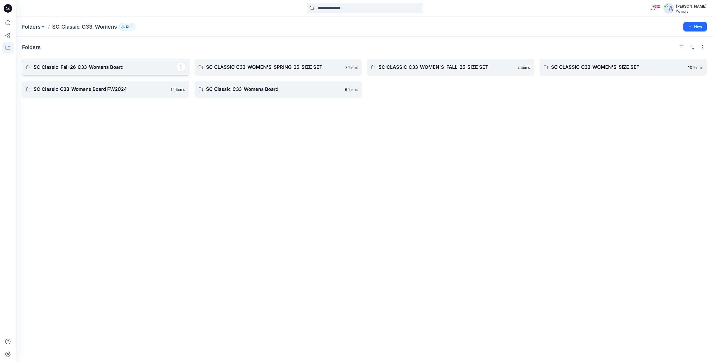
click at [84, 67] on p "SC_Classic_Fall 26_C33_Womens Board" at bounding box center [105, 66] width 143 height 7
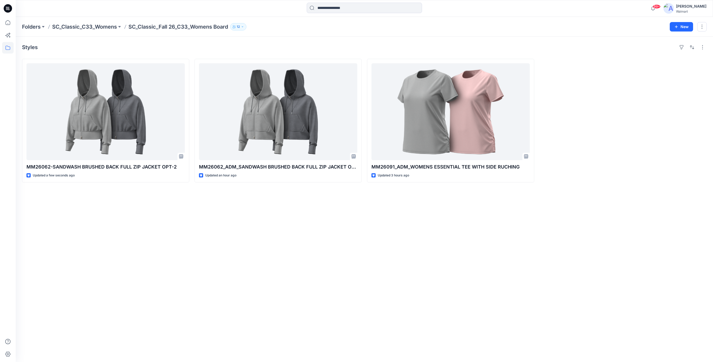
drag, startPoint x: 259, startPoint y: 213, endPoint x: 108, endPoint y: 43, distance: 226.9
click at [254, 208] on div "Styles MM26062-SANDWASH BRUSHED BACK FULL ZIP JACKET OPT-2 Updated a few second…" at bounding box center [365, 199] width 698 height 325
click at [7, 8] on icon at bounding box center [8, 8] width 8 height 8
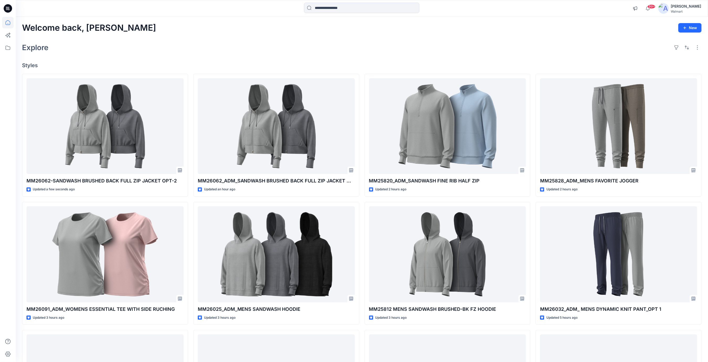
click at [302, 53] on div "Explore" at bounding box center [362, 47] width 680 height 13
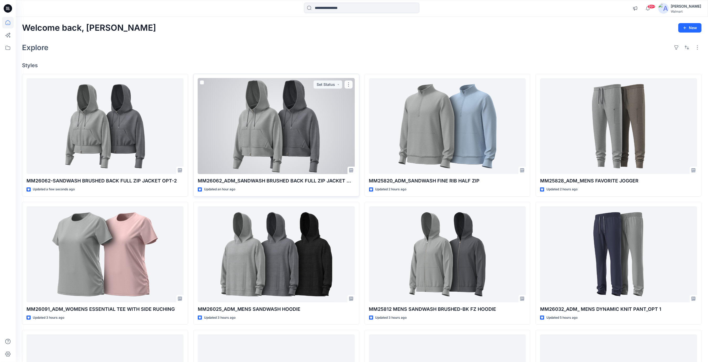
click at [279, 127] on div at bounding box center [276, 126] width 157 height 96
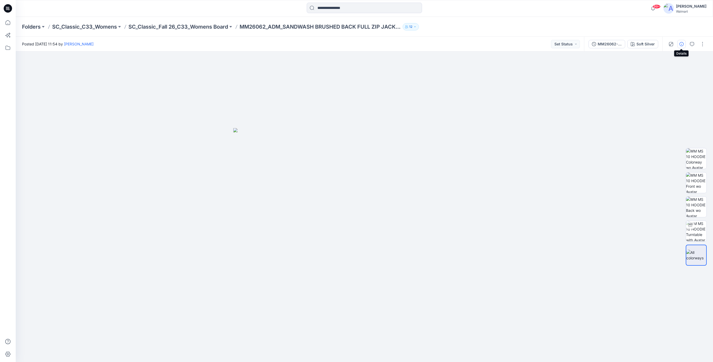
click at [681, 42] on icon "button" at bounding box center [682, 44] width 4 height 4
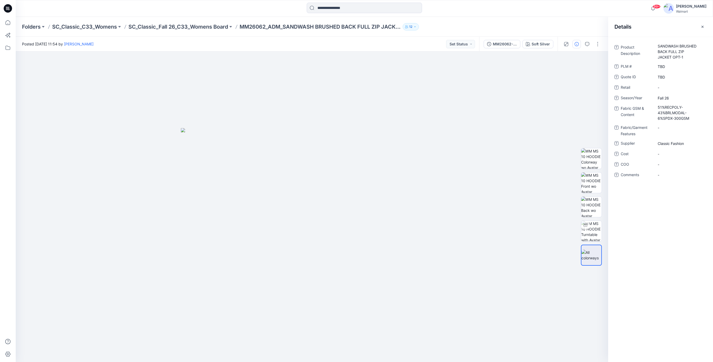
drag, startPoint x: 10, startPoint y: 5, endPoint x: 15, endPoint y: 18, distance: 13.3
click at [9, 6] on icon at bounding box center [8, 8] width 8 height 8
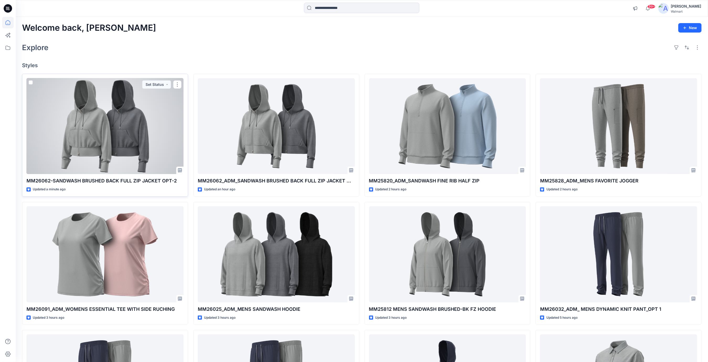
click at [141, 117] on div at bounding box center [104, 126] width 157 height 96
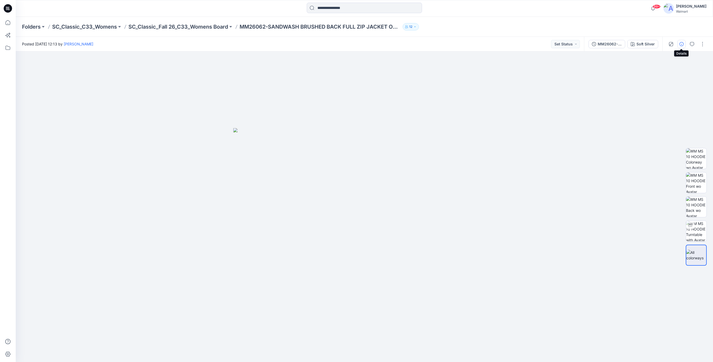
click at [679, 45] on button "button" at bounding box center [682, 44] width 8 height 8
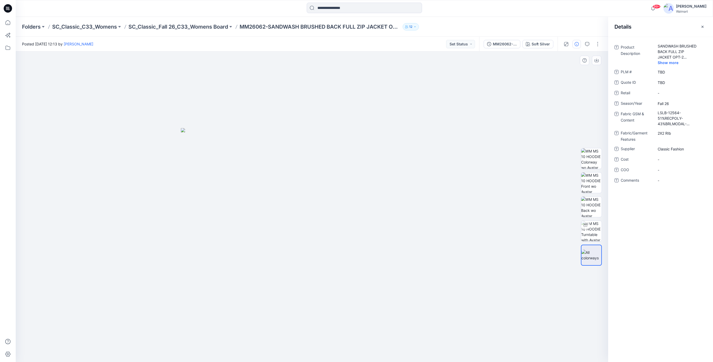
drag, startPoint x: 318, startPoint y: 64, endPoint x: 314, endPoint y: 63, distance: 4.7
click at [314, 63] on div at bounding box center [312, 206] width 593 height 310
click at [6, 10] on icon at bounding box center [8, 8] width 8 height 8
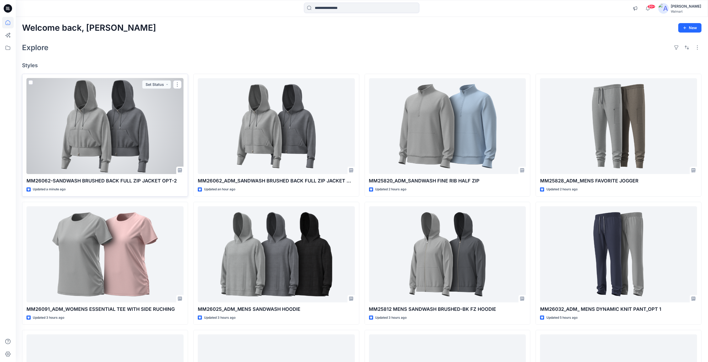
click at [122, 96] on div at bounding box center [104, 126] width 157 height 96
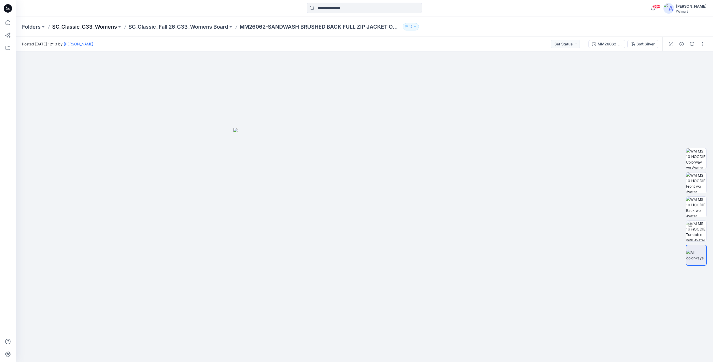
click at [108, 27] on p "SC_Classic_C33_Womens" at bounding box center [84, 26] width 65 height 7
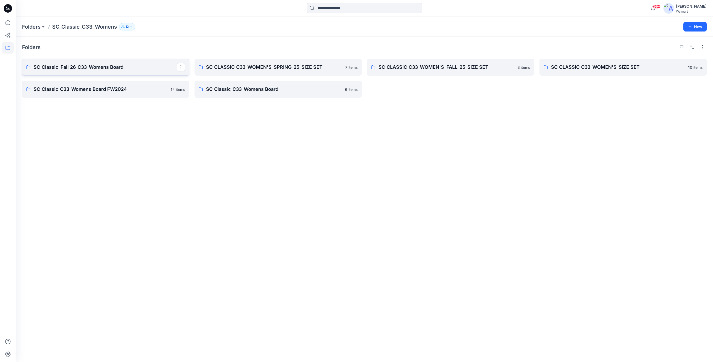
click at [101, 68] on p "SC_Classic_Fall 26_C33_Womens Board" at bounding box center [105, 66] width 143 height 7
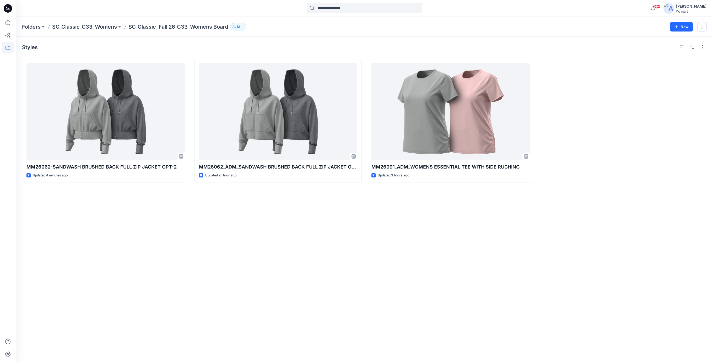
click at [8, 8] on icon at bounding box center [9, 8] width 2 height 0
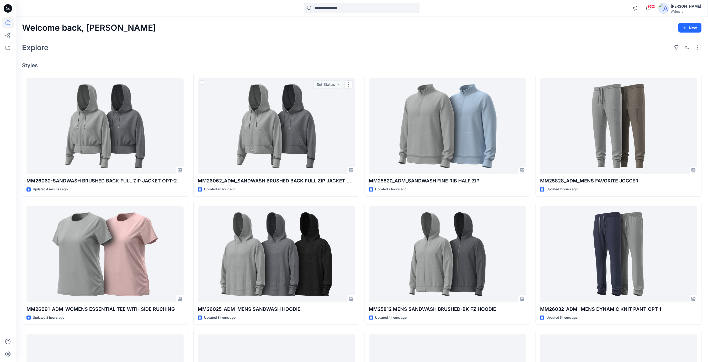
click at [280, 26] on div "Welcome back, [PERSON_NAME]" at bounding box center [362, 28] width 680 height 10
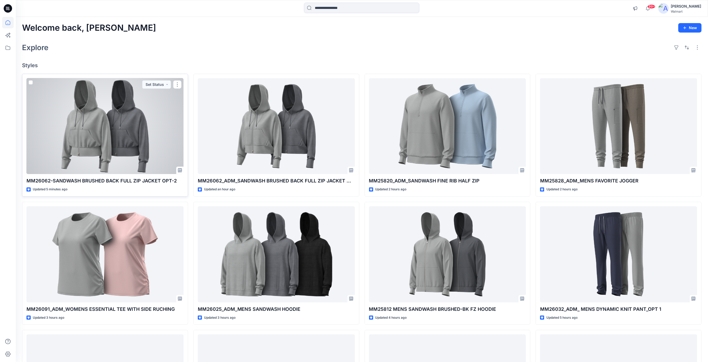
click at [106, 142] on div at bounding box center [104, 126] width 157 height 96
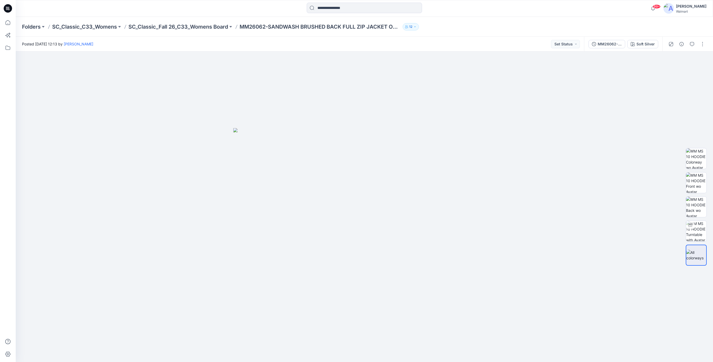
click at [9, 9] on icon at bounding box center [8, 8] width 8 height 8
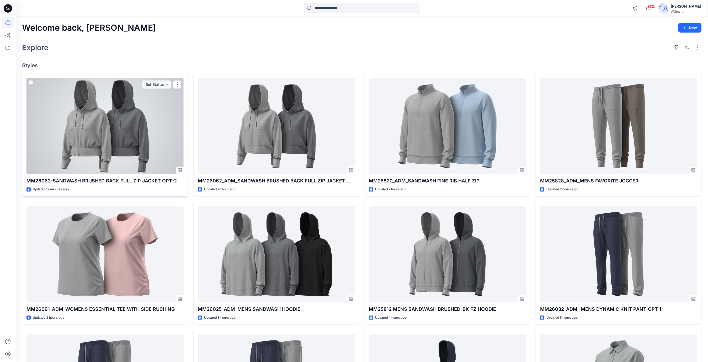
click at [144, 134] on div at bounding box center [104, 126] width 157 height 96
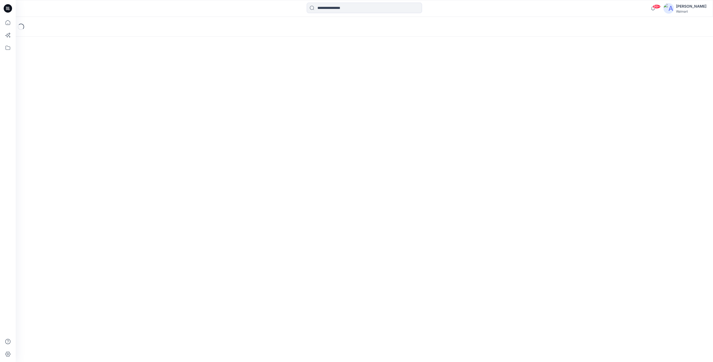
click at [9, 9] on icon at bounding box center [9, 9] width 2 height 0
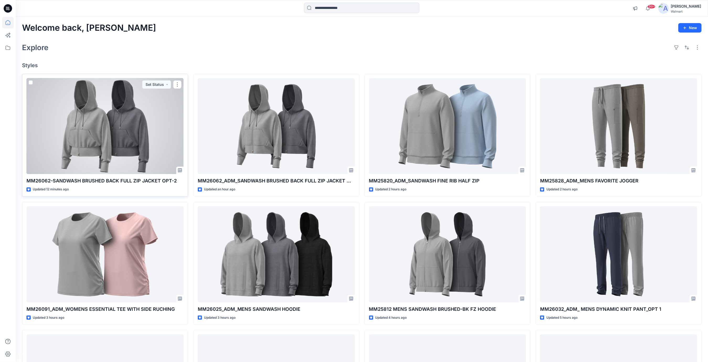
click at [128, 121] on div at bounding box center [104, 126] width 157 height 96
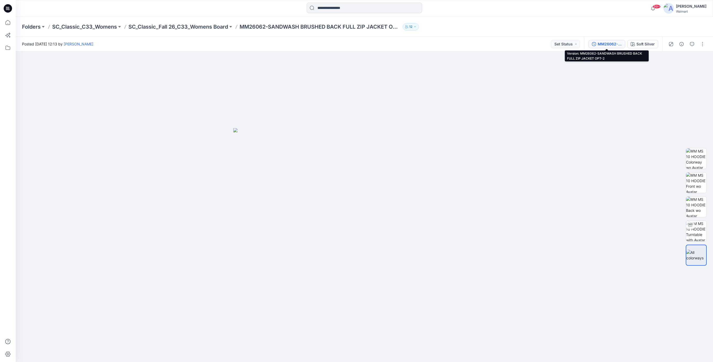
click at [610, 45] on div "MM26062-SANDWASH BRUSHED BACK FULL ZIP JACKET OPT-2" at bounding box center [610, 44] width 24 height 6
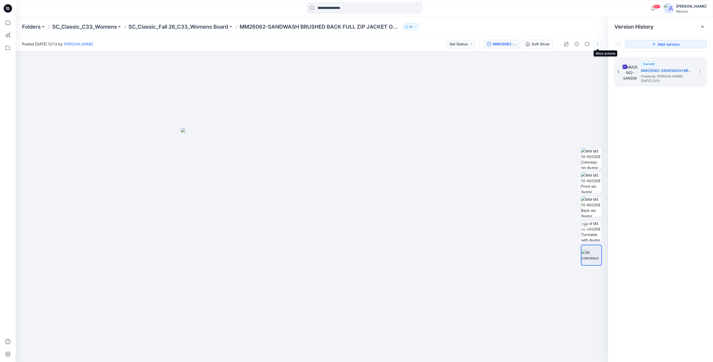
click at [600, 46] on button "button" at bounding box center [598, 44] width 8 height 8
click at [577, 45] on icon "button" at bounding box center [577, 44] width 4 height 4
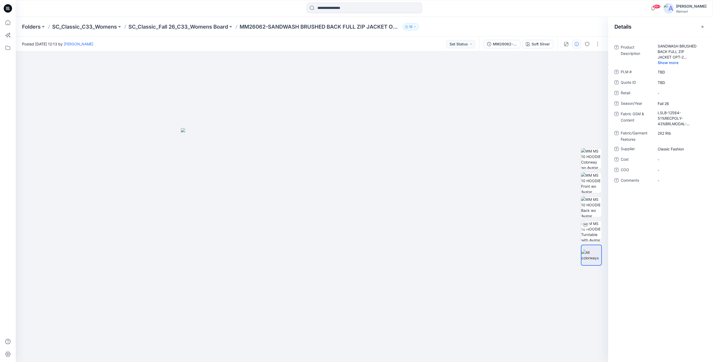
click at [8, 9] on icon at bounding box center [9, 9] width 2 height 0
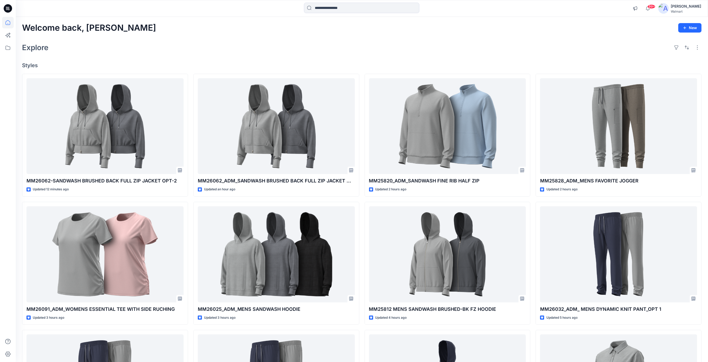
click at [317, 42] on div "Explore" at bounding box center [362, 47] width 680 height 13
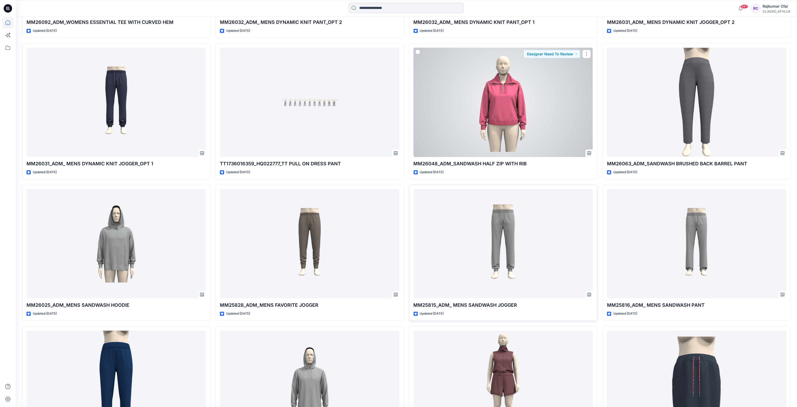
scroll to position [1089, 0]
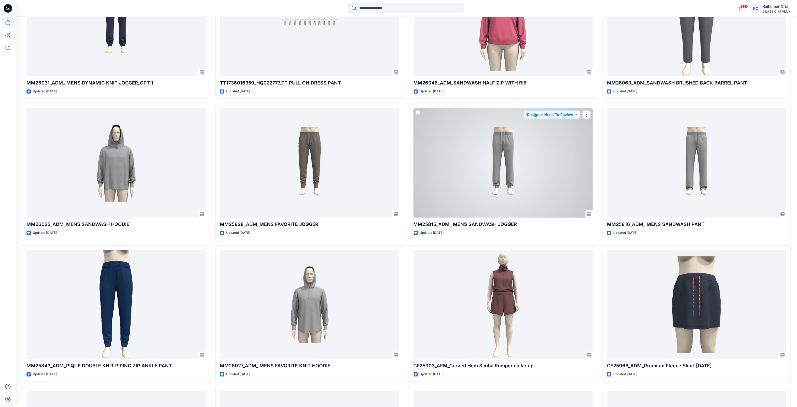
click at [531, 147] on div at bounding box center [502, 162] width 179 height 109
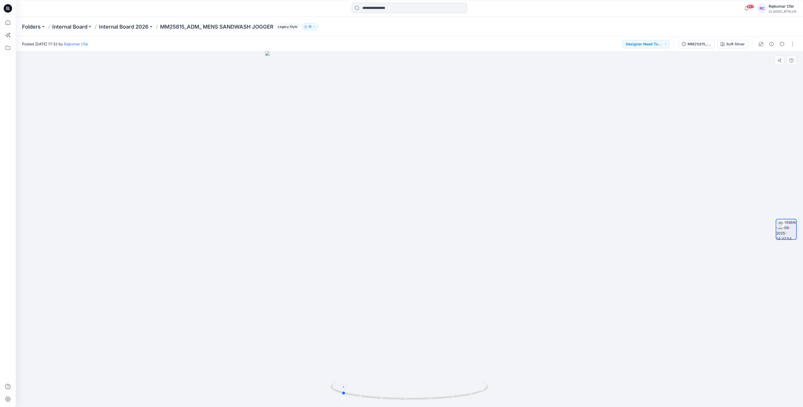
drag, startPoint x: 468, startPoint y: 395, endPoint x: 402, endPoint y: 389, distance: 65.9
click at [400, 393] on icon at bounding box center [410, 391] width 159 height 20
click at [695, 45] on div "MM25815_ADM_ MENS SANDWASH JOGGER" at bounding box center [699, 44] width 24 height 6
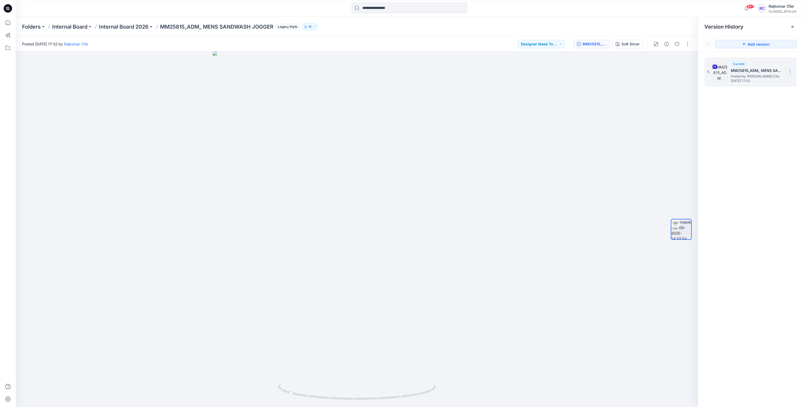
click at [791, 72] on icon at bounding box center [790, 71] width 4 height 4
click at [745, 83] on span "Download Source BW File" at bounding box center [763, 81] width 44 height 6
